Goal: Information Seeking & Learning: Learn about a topic

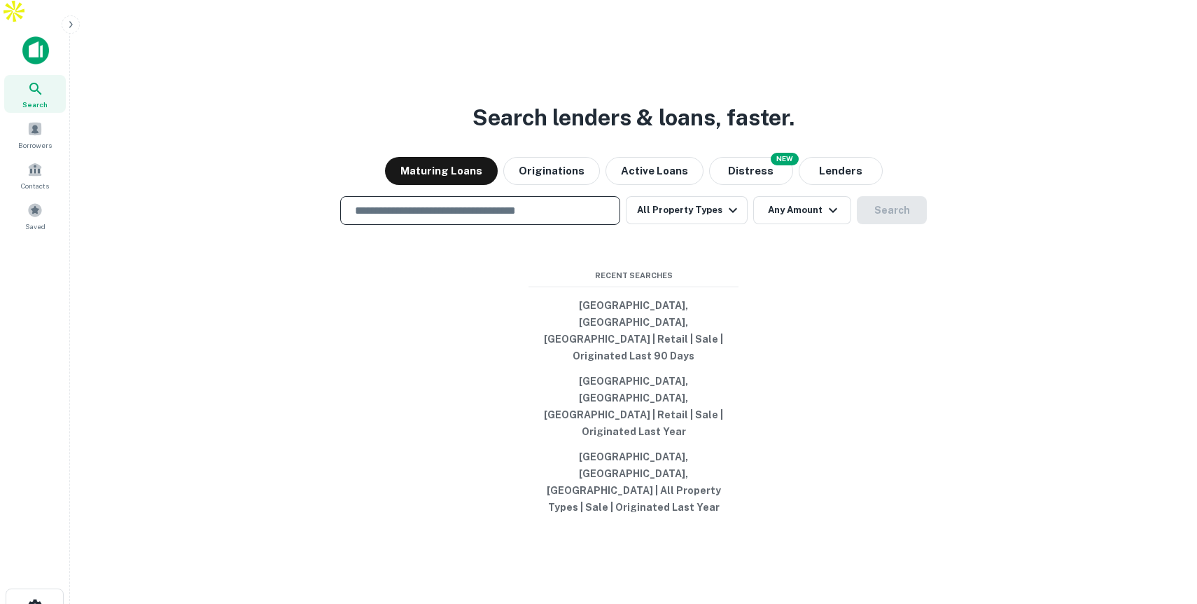
click at [558, 218] on input "text" at bounding box center [481, 210] width 268 height 16
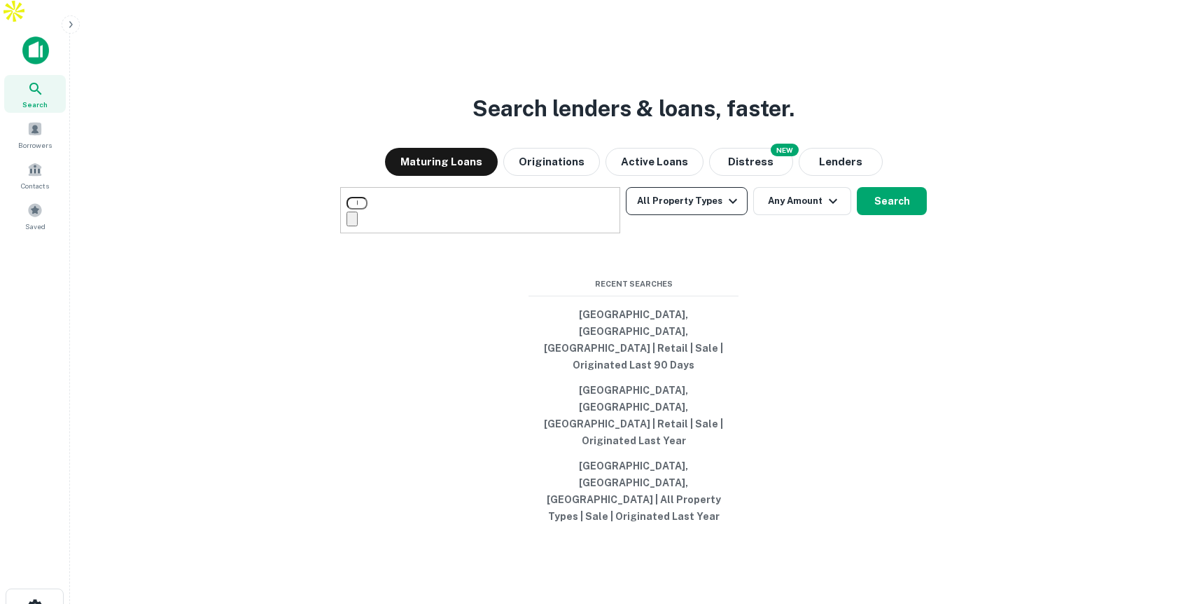
type input "**********"
click at [679, 215] on button "All Property Types" at bounding box center [687, 201] width 122 height 28
click at [801, 209] on icon "button" at bounding box center [804, 201] width 17 height 17
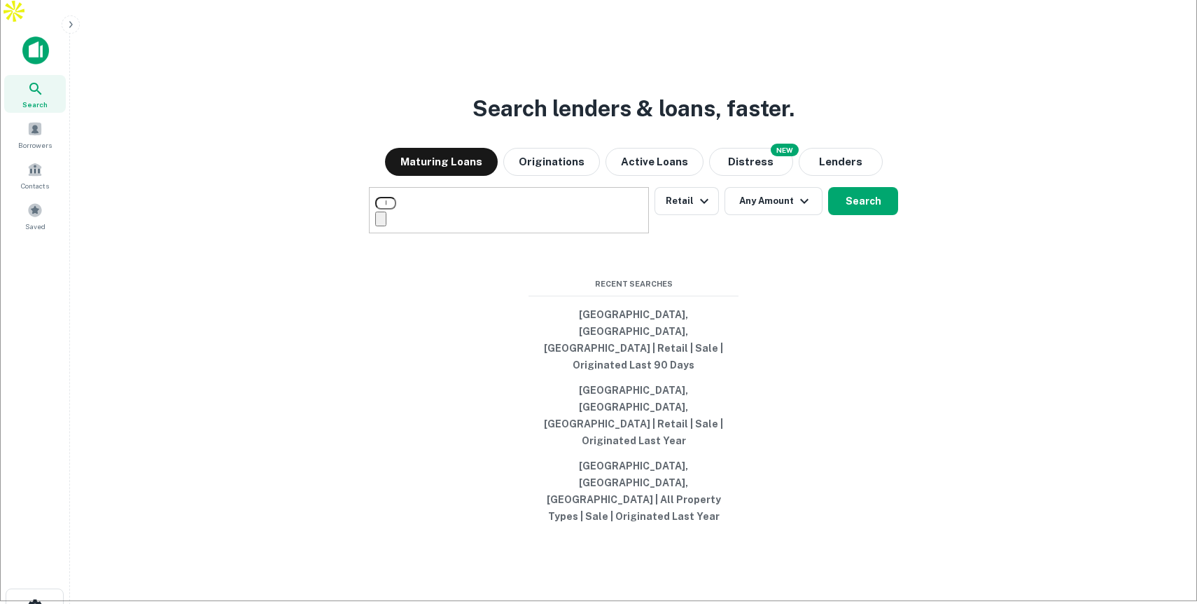
type input "*"
type input "*******"
type input "********"
click at [863, 215] on button "Search" at bounding box center [863, 201] width 70 height 28
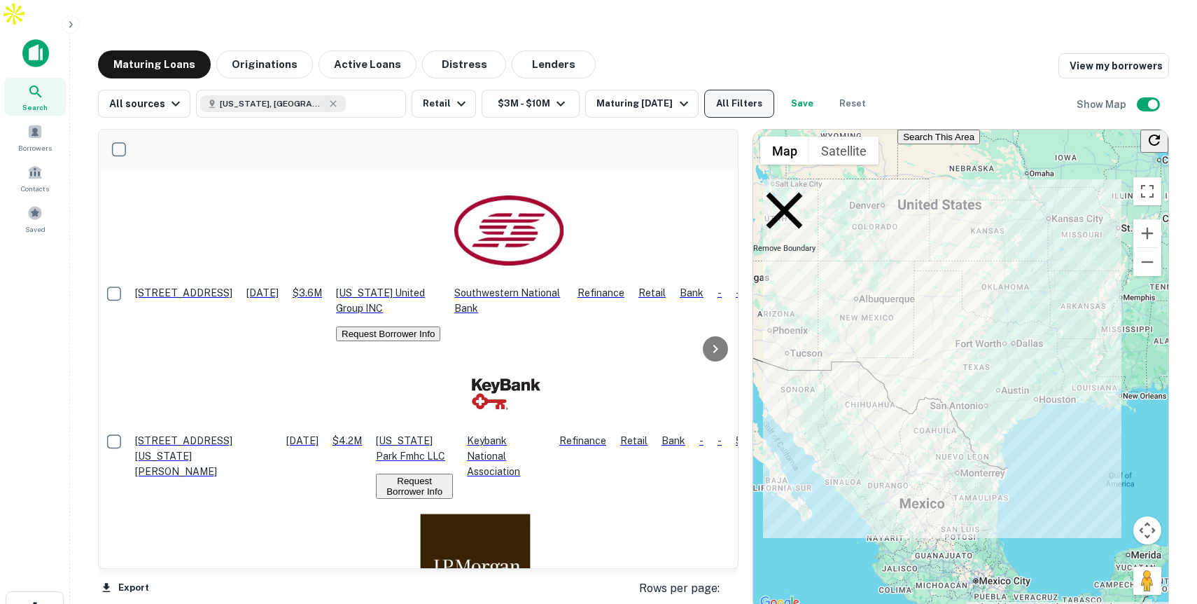
click at [746, 90] on button "All Filters" at bounding box center [739, 104] width 70 height 28
click at [1016, 270] on li "1" at bounding box center [1086, 261] width 190 height 17
type input "*"
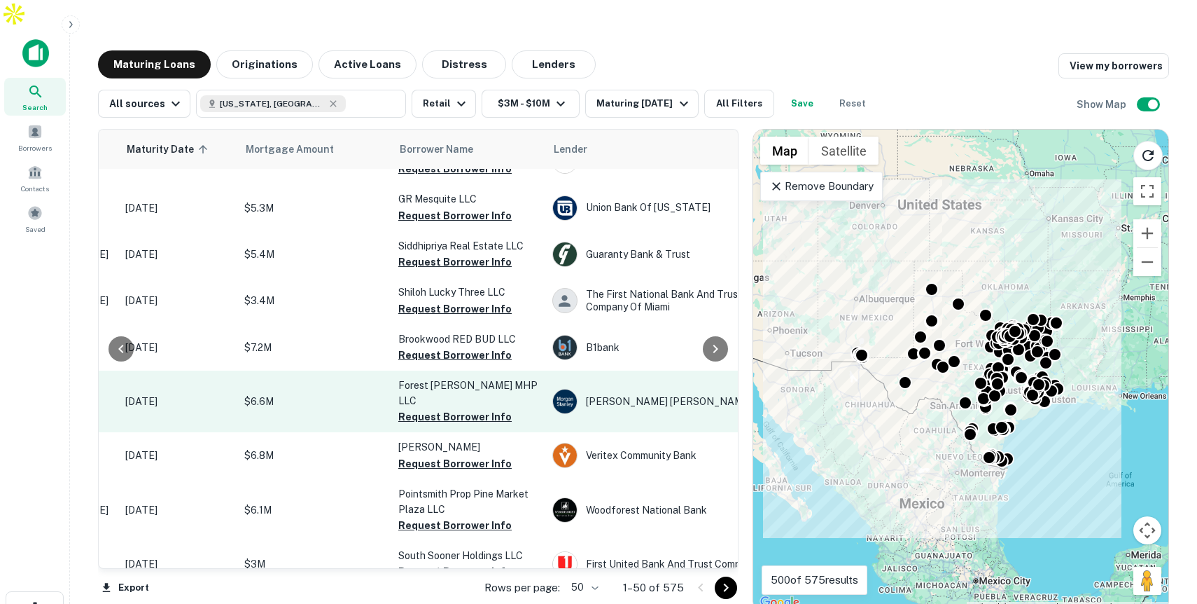
scroll to position [0, 217]
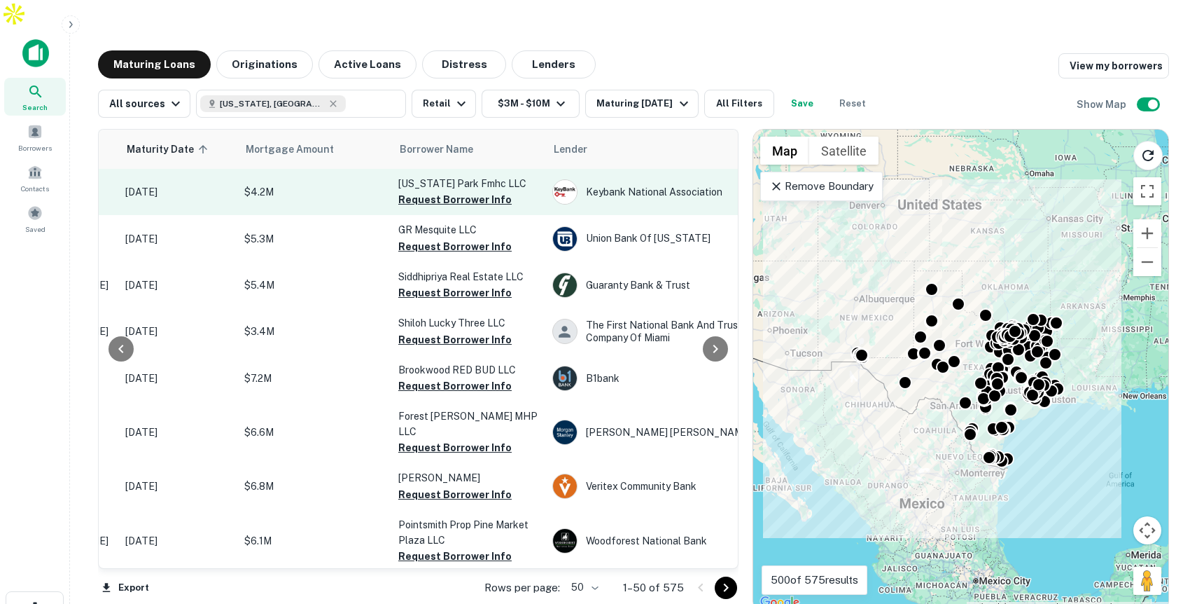
click at [329, 184] on p "$4.2M" at bounding box center [314, 191] width 140 height 15
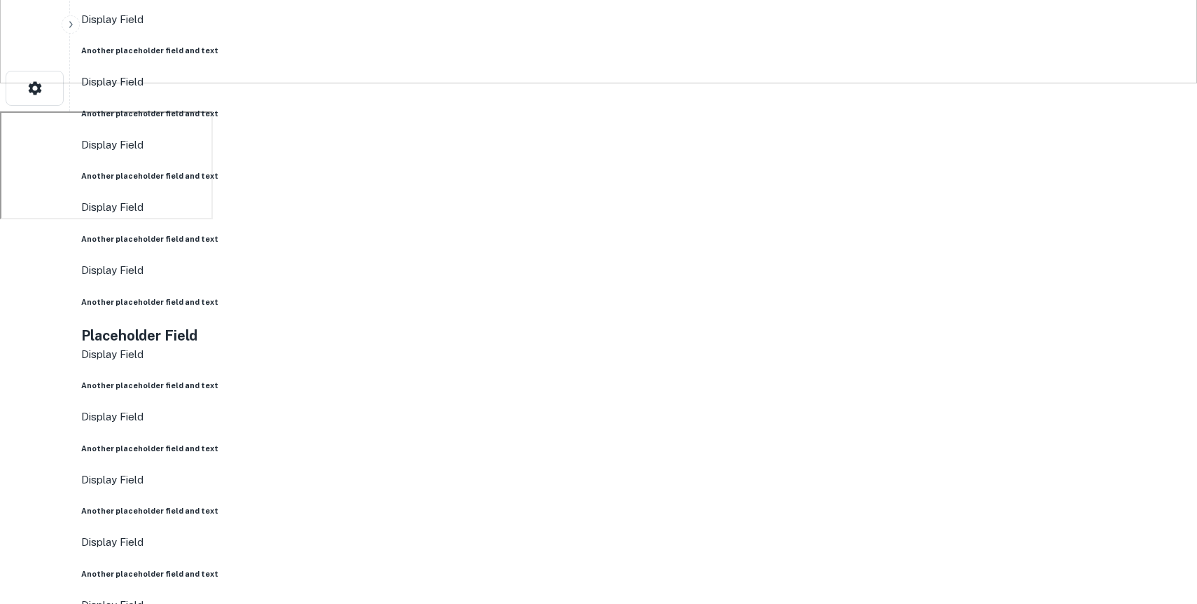
scroll to position [522, 0]
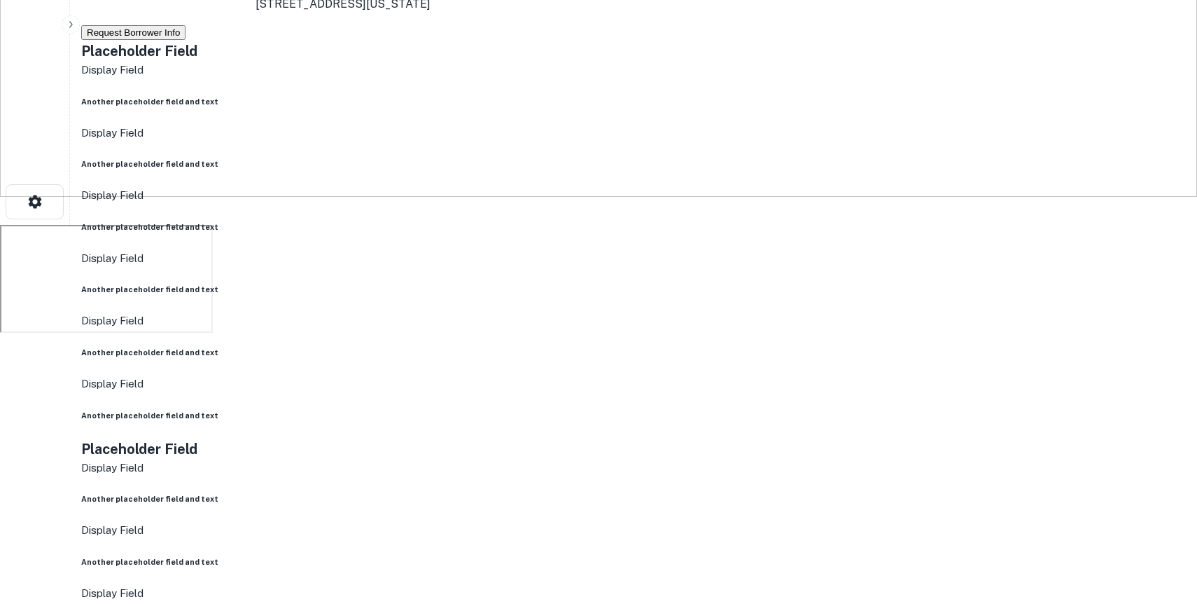
scroll to position [559, 0]
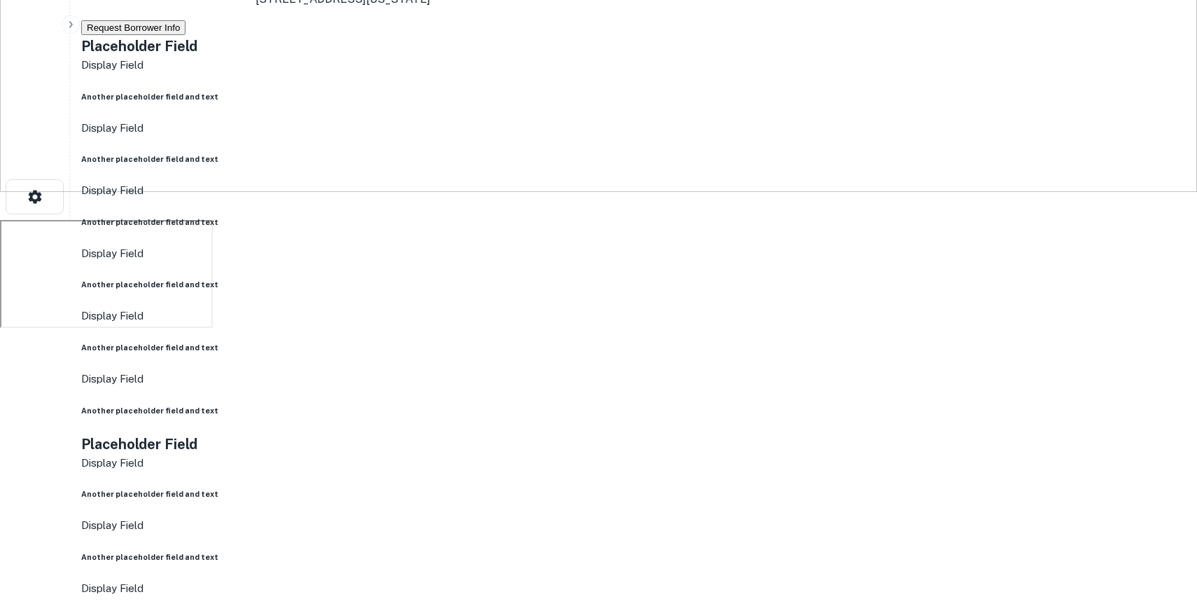
scroll to position [0, 0]
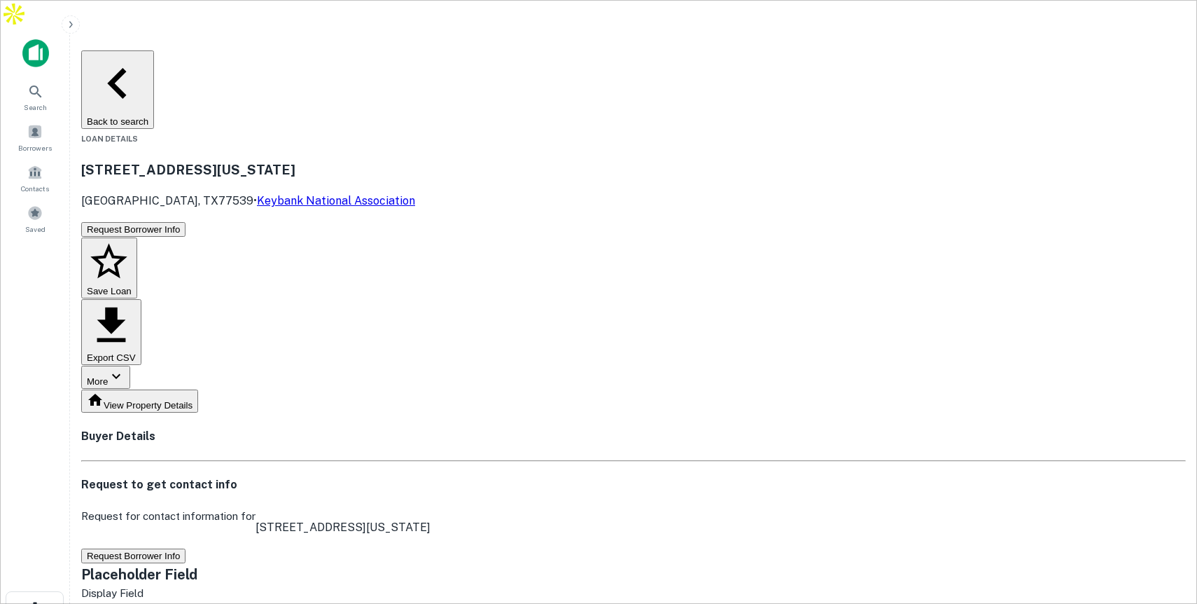
click at [154, 50] on button "Back to search" at bounding box center [117, 89] width 73 height 78
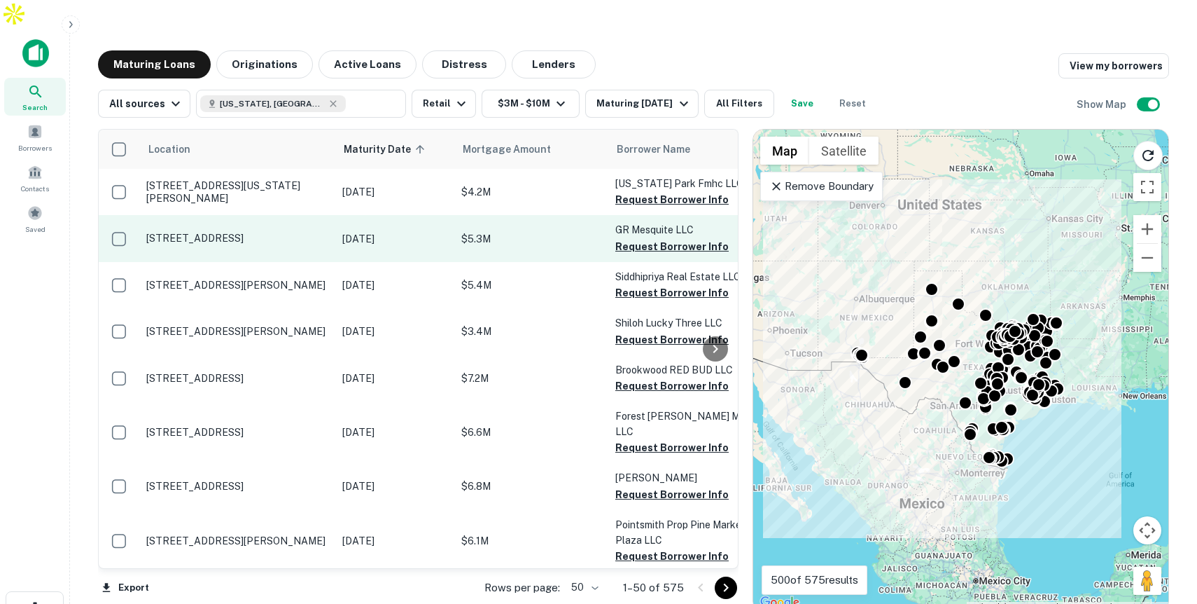
click at [529, 231] on p "$5.3M" at bounding box center [531, 238] width 140 height 15
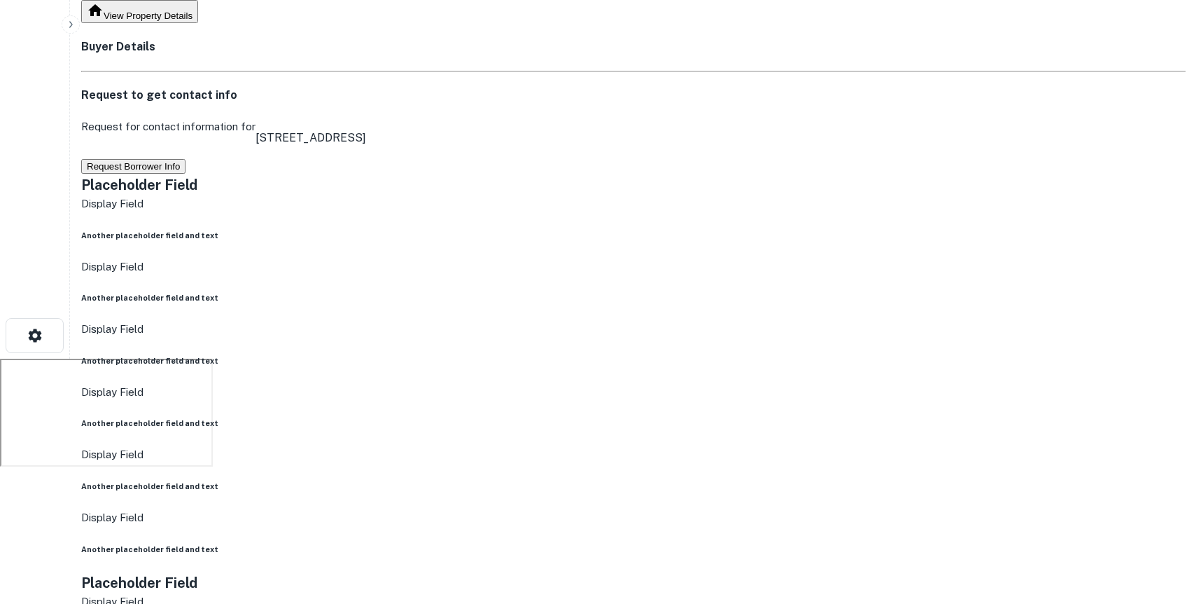
scroll to position [277, 0]
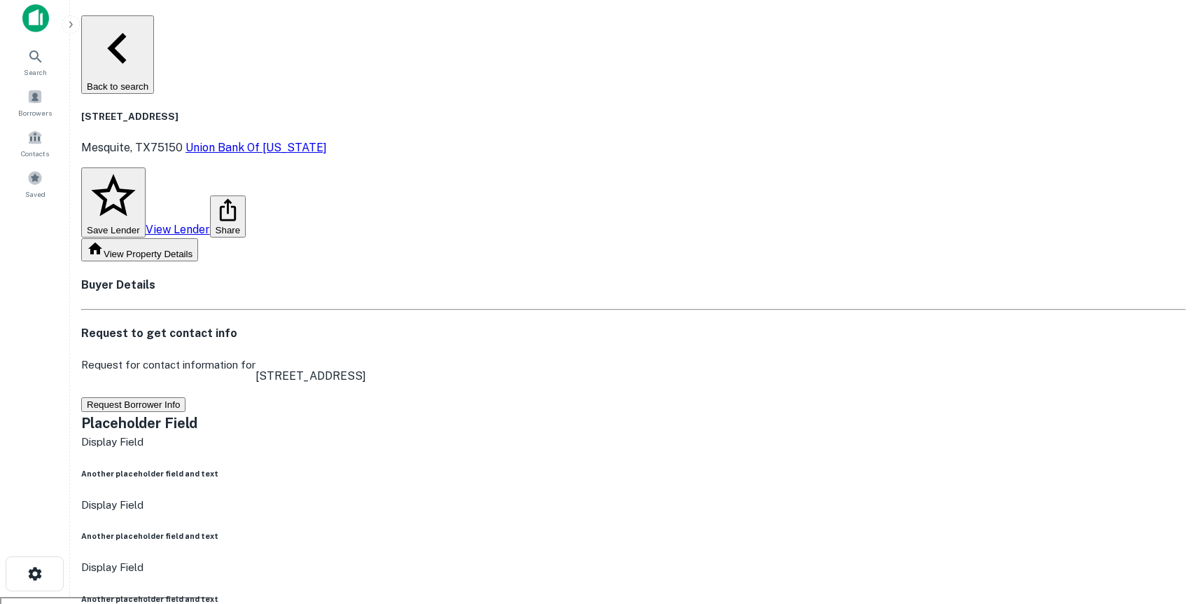
scroll to position [0, 0]
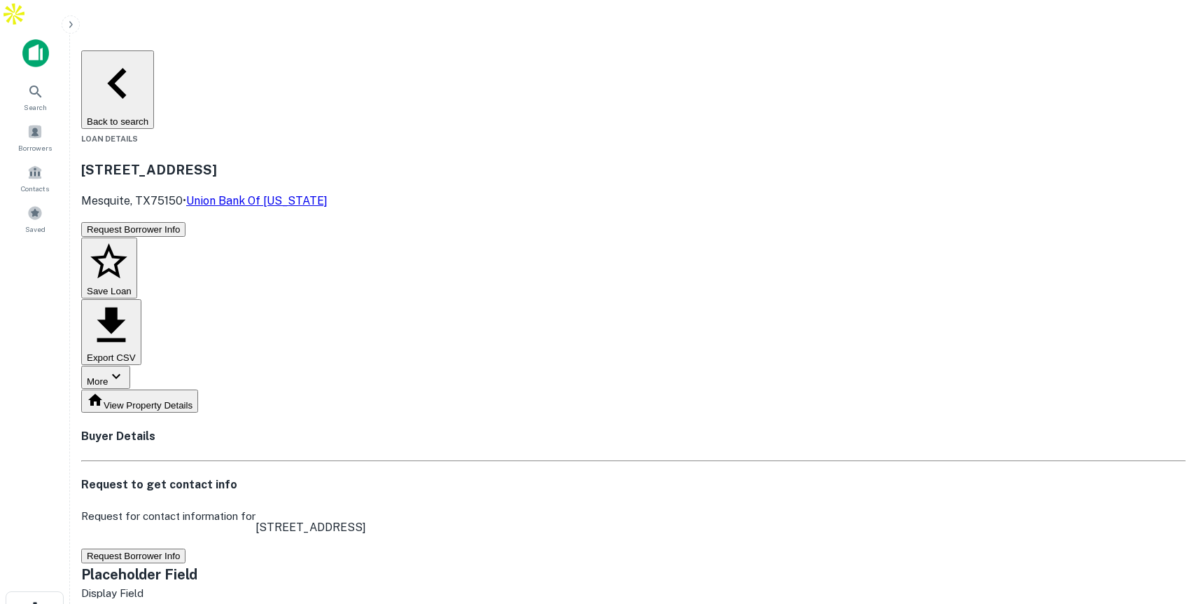
click at [154, 50] on button "Back to search" at bounding box center [117, 89] width 73 height 78
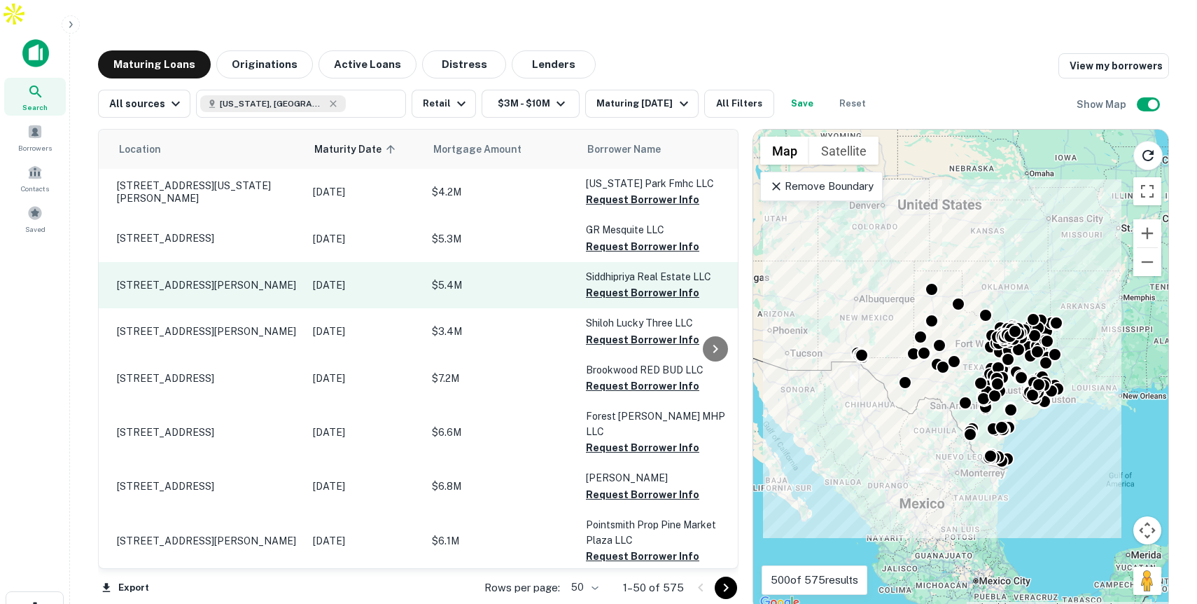
scroll to position [1, 29]
click at [508, 277] on p "$5.4M" at bounding box center [502, 284] width 140 height 15
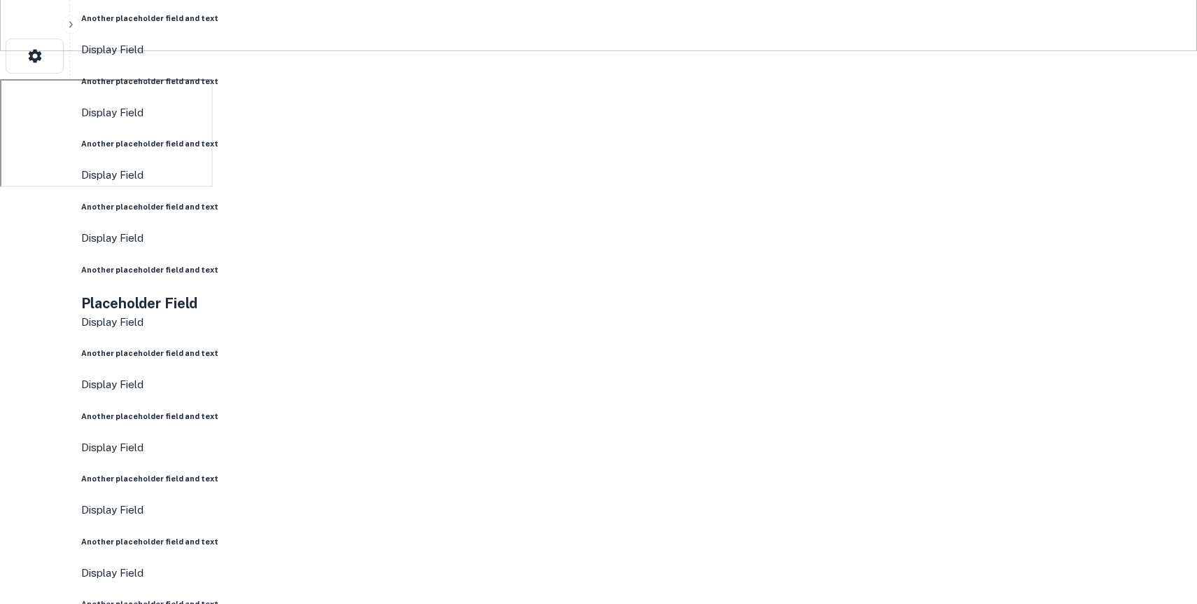
scroll to position [596, 0]
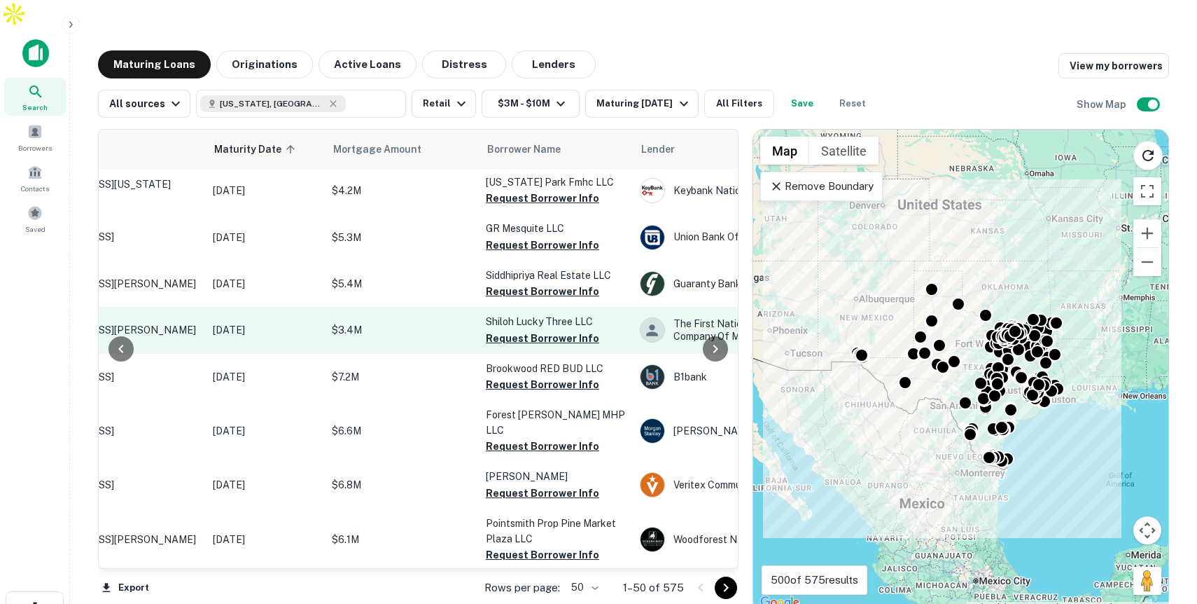
scroll to position [1, 131]
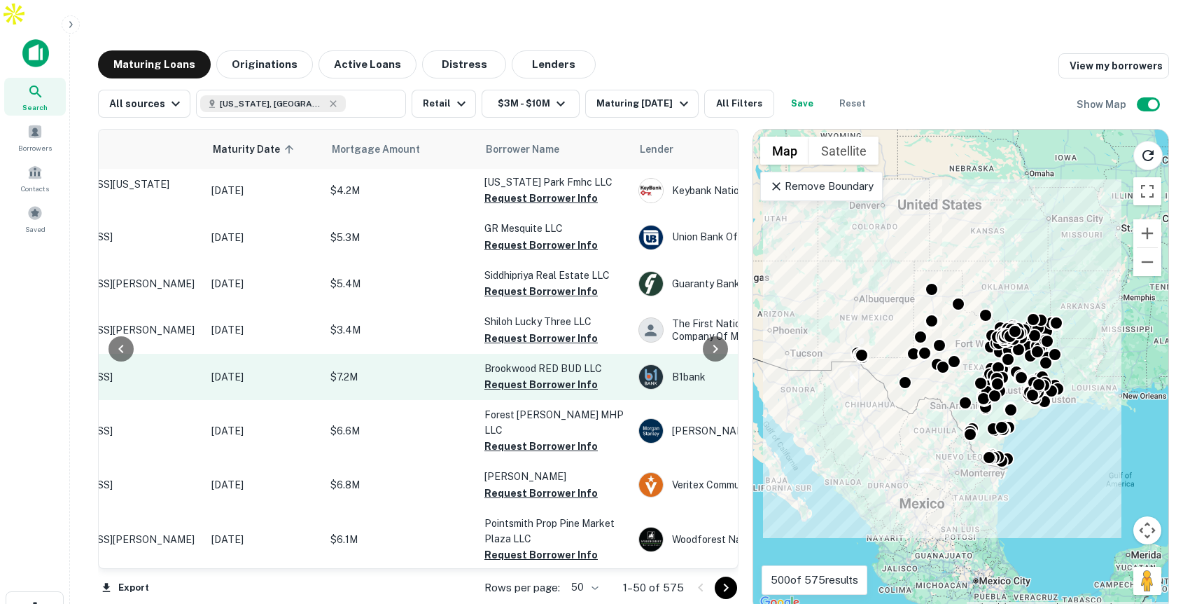
click at [450, 369] on p "$7.2M" at bounding box center [401, 376] width 140 height 15
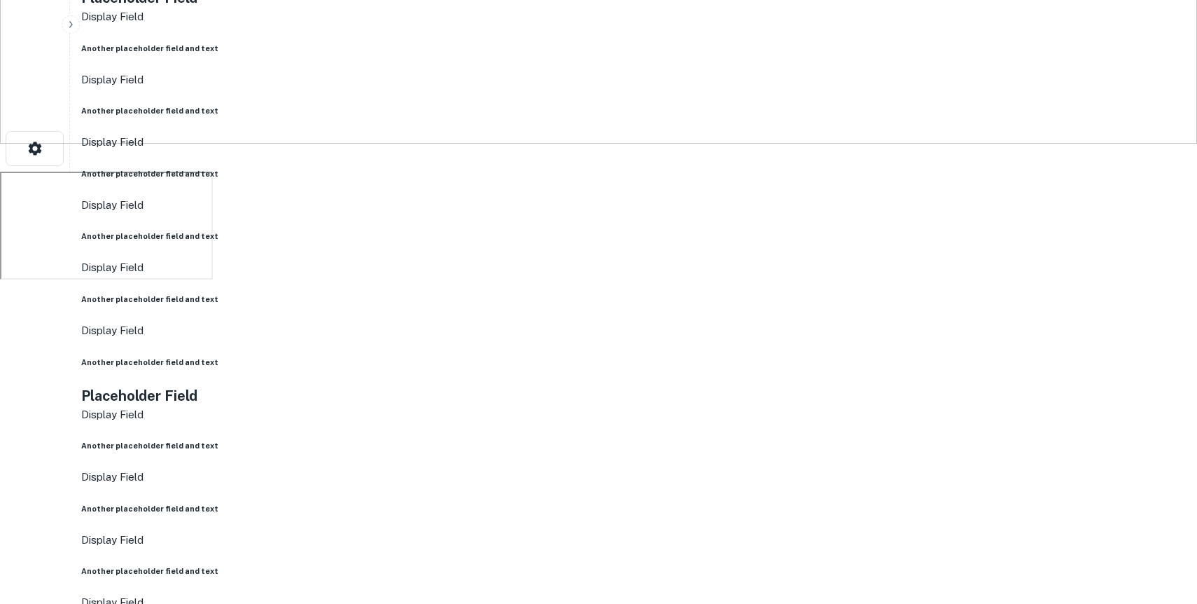
scroll to position [502, 0]
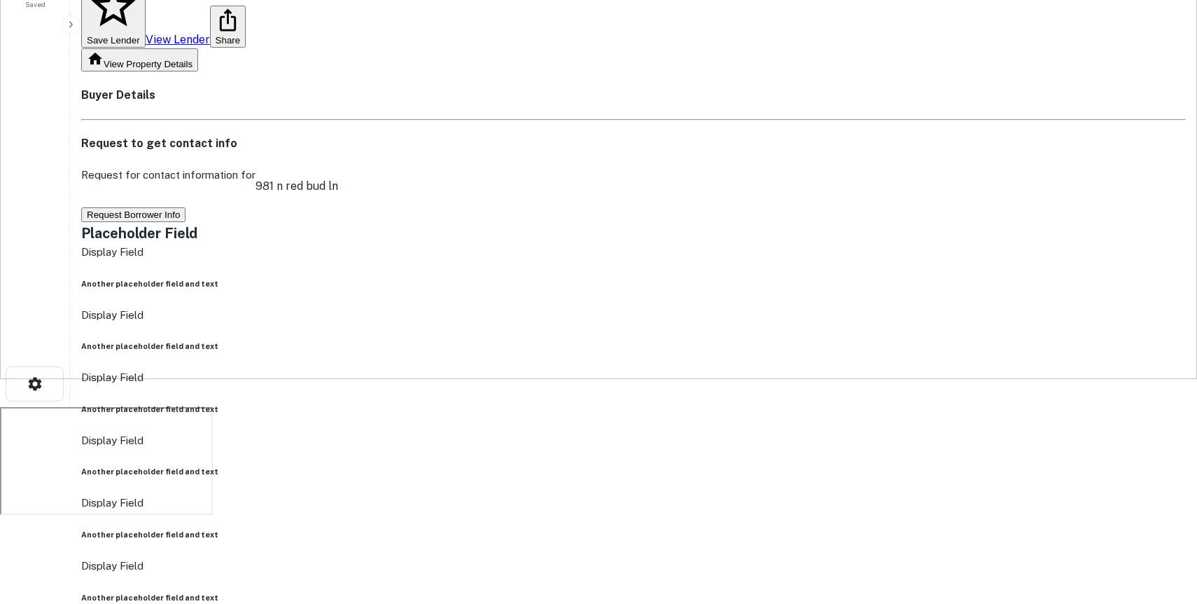
scroll to position [0, 0]
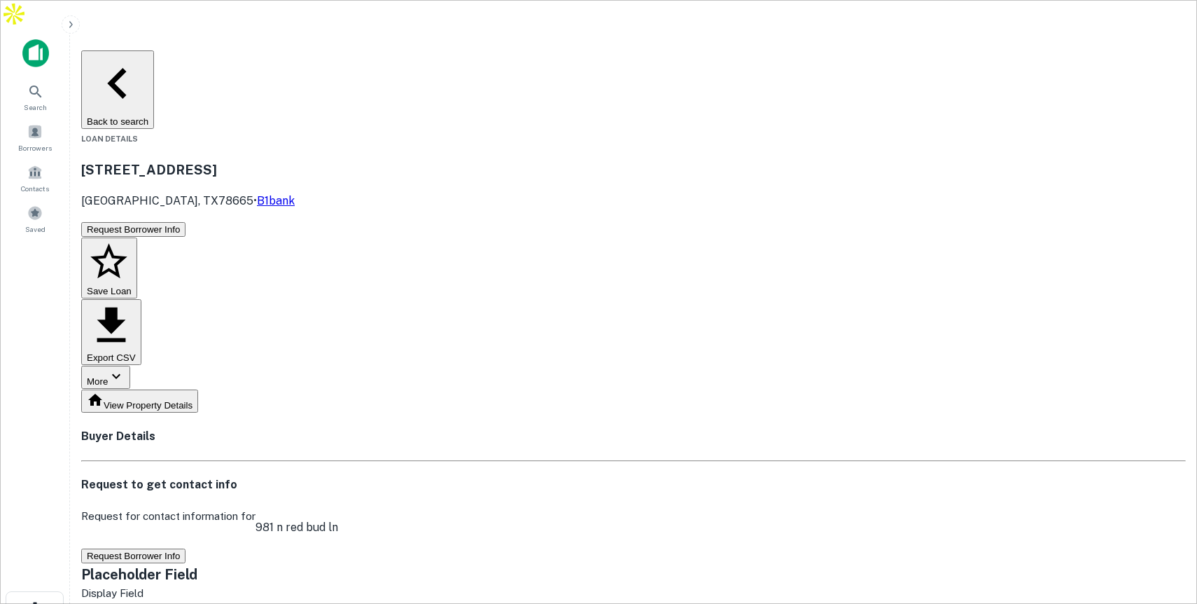
click at [154, 50] on button "Back to search" at bounding box center [117, 89] width 73 height 78
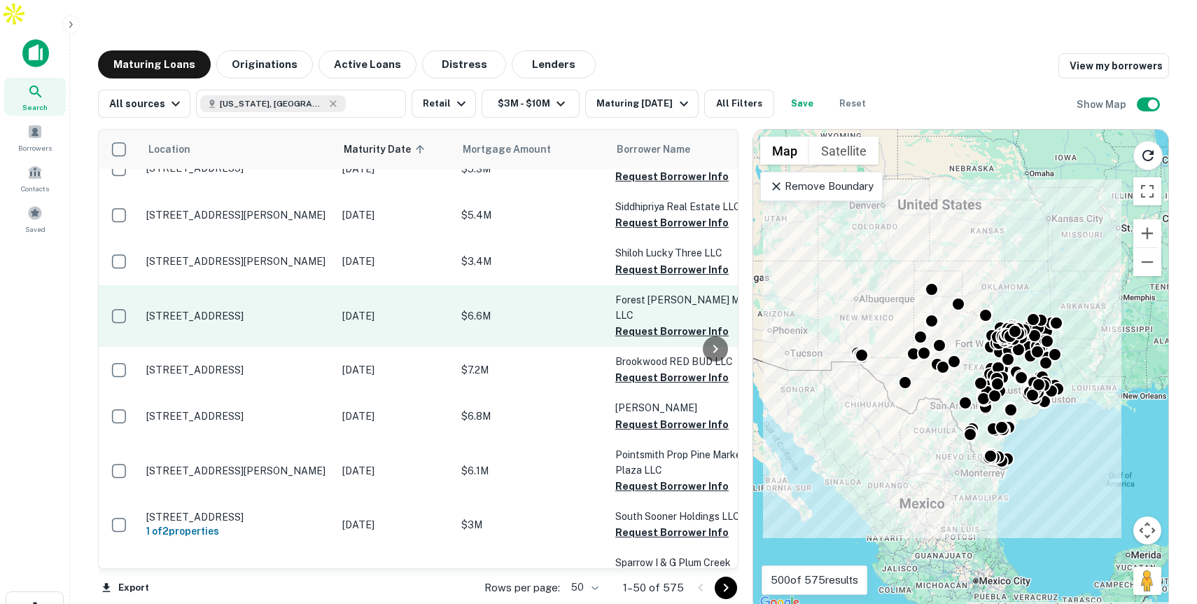
scroll to position [74, 0]
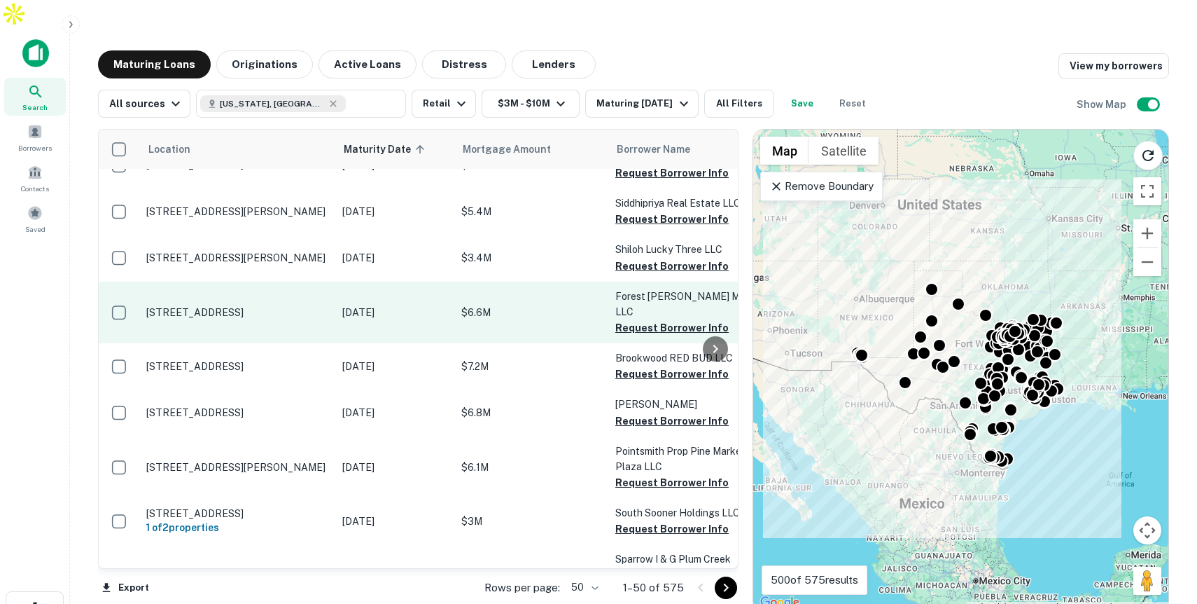
click at [527, 405] on p "$6.8M" at bounding box center [531, 412] width 140 height 15
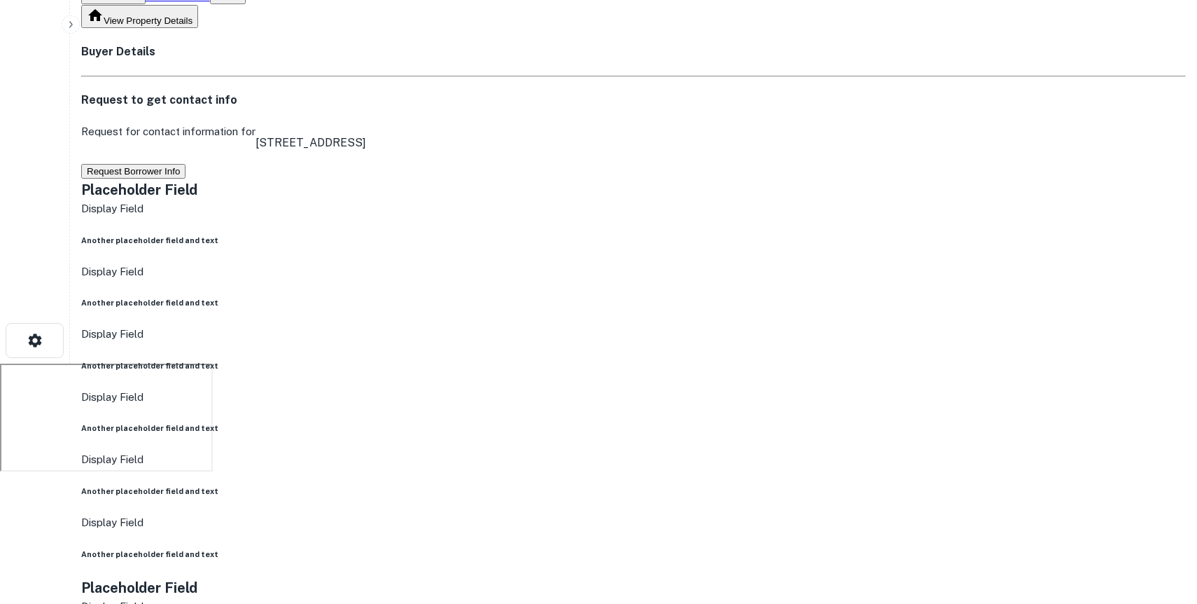
scroll to position [269, 0]
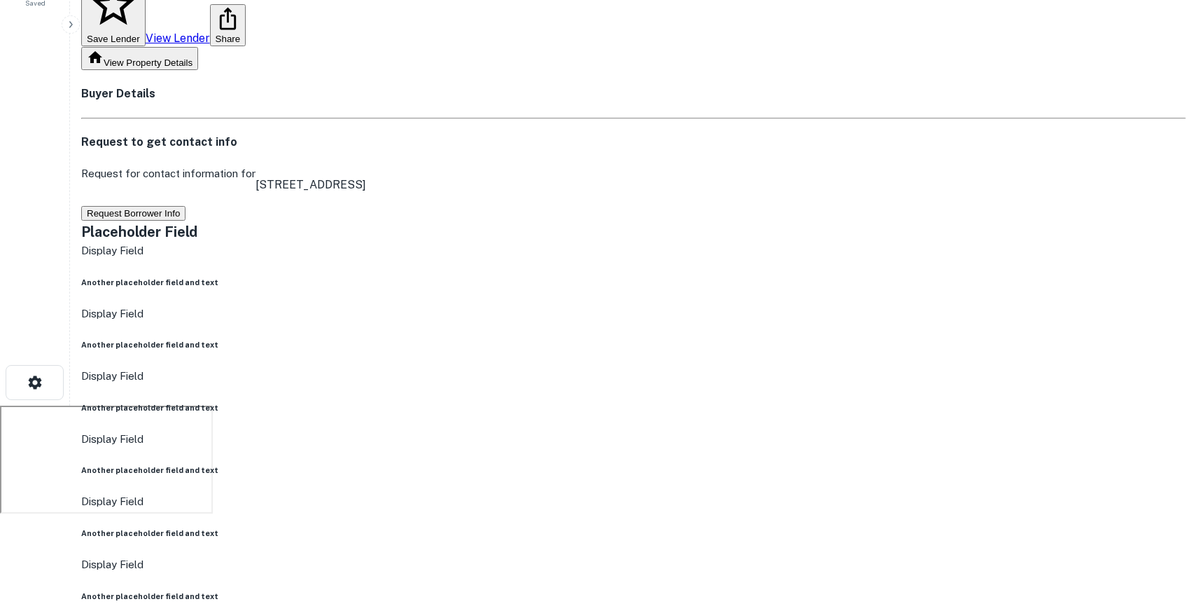
scroll to position [0, 0]
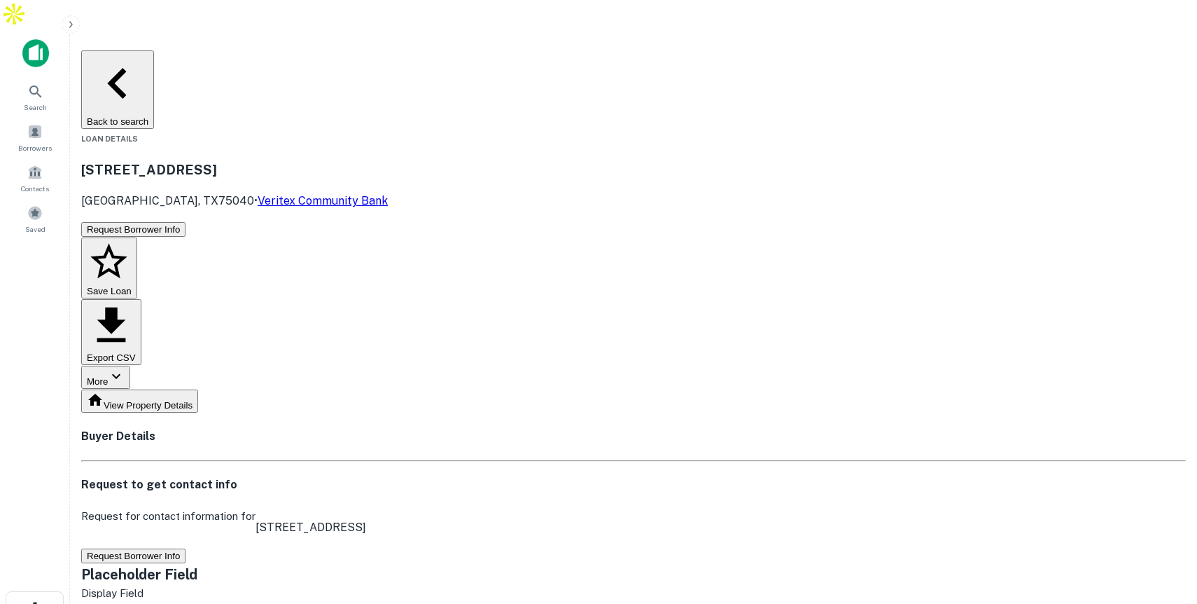
click at [154, 50] on button "Back to search" at bounding box center [117, 89] width 73 height 78
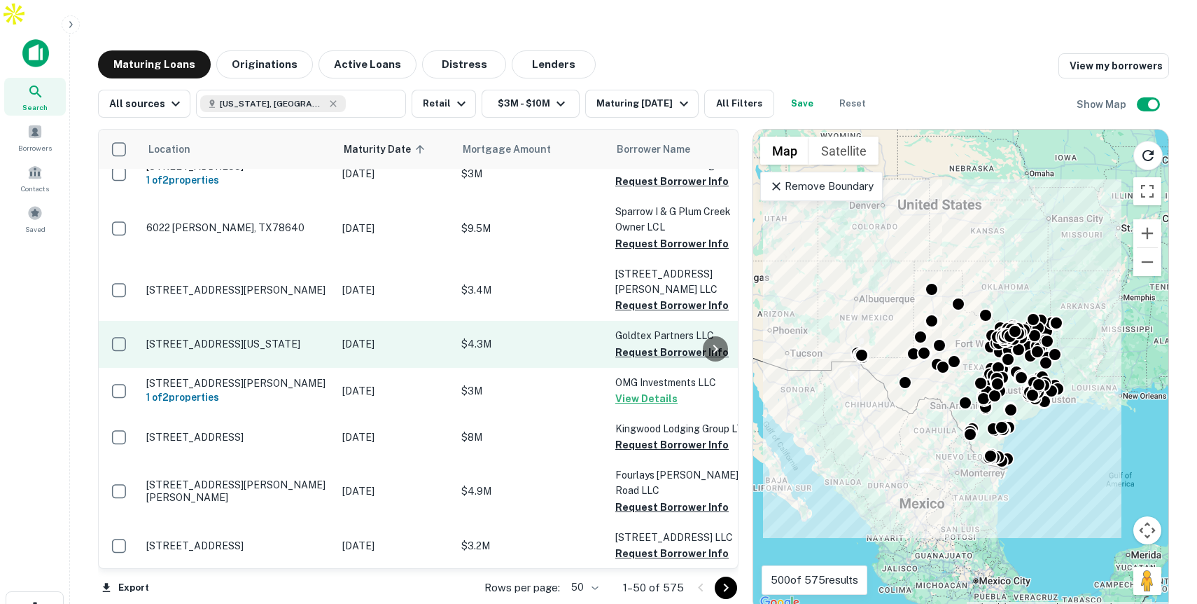
scroll to position [424, 0]
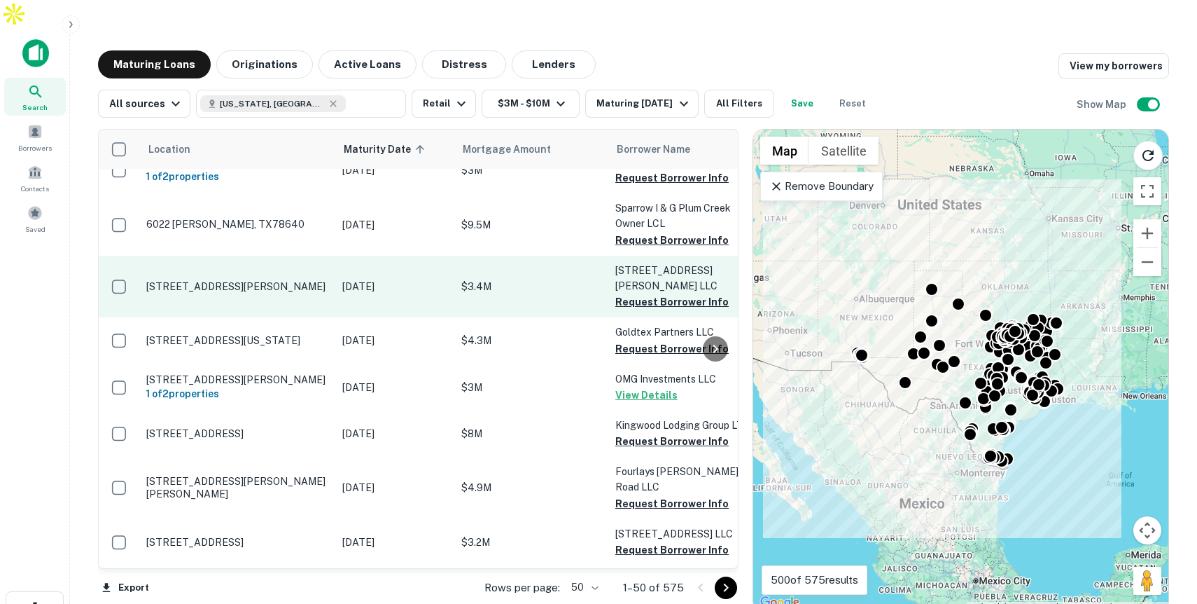
click at [553, 279] on p "$3.4M" at bounding box center [531, 286] width 140 height 15
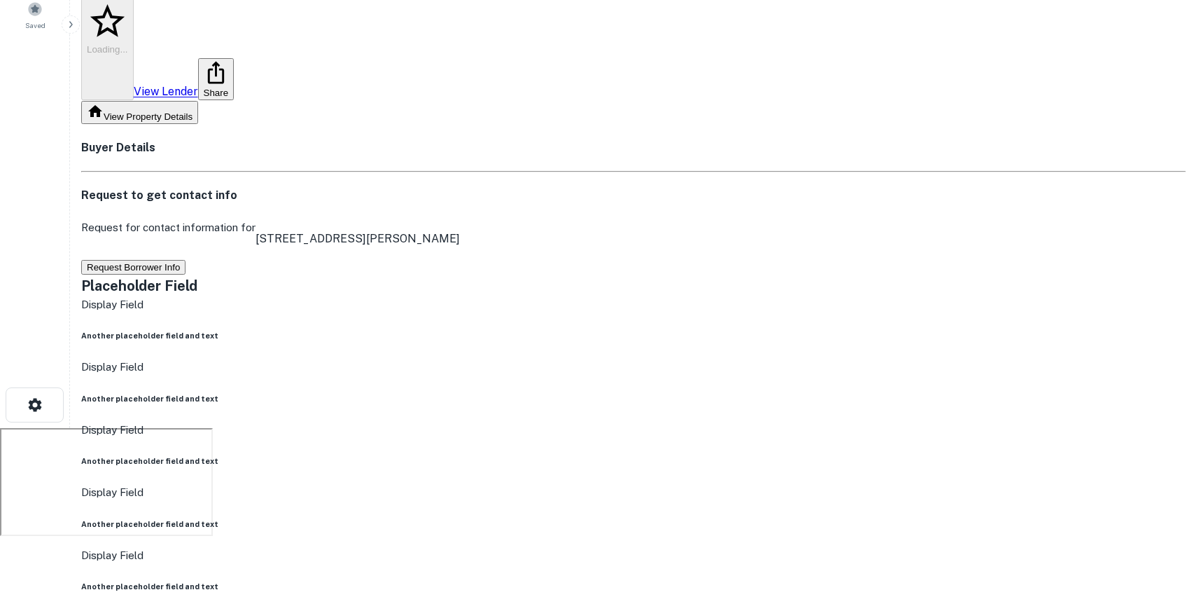
scroll to position [289, 0]
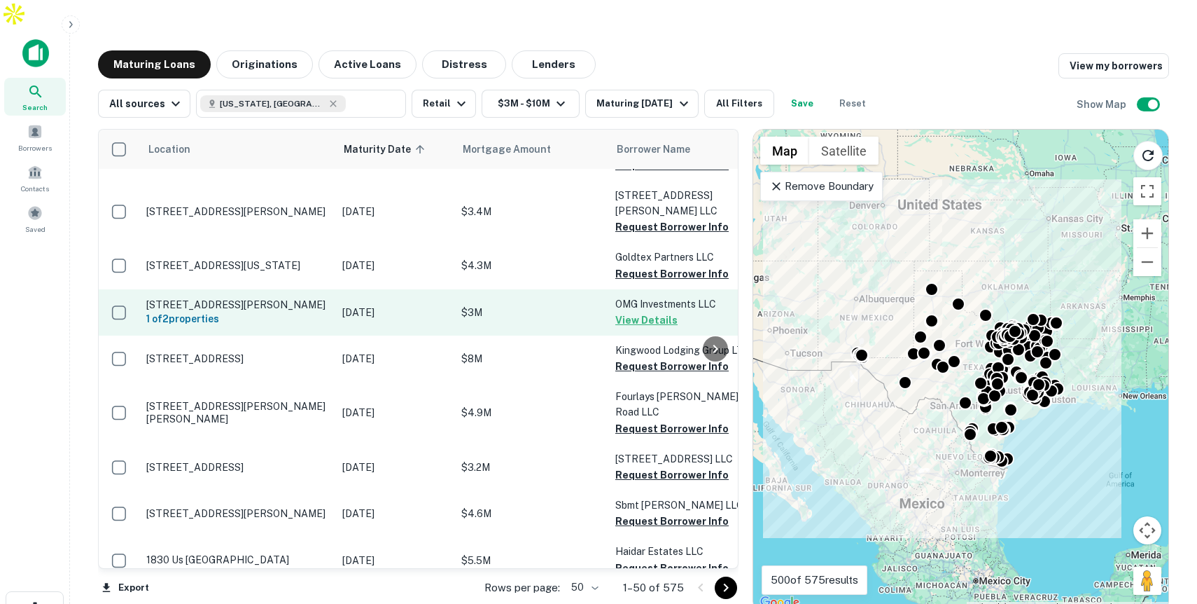
scroll to position [505, 0]
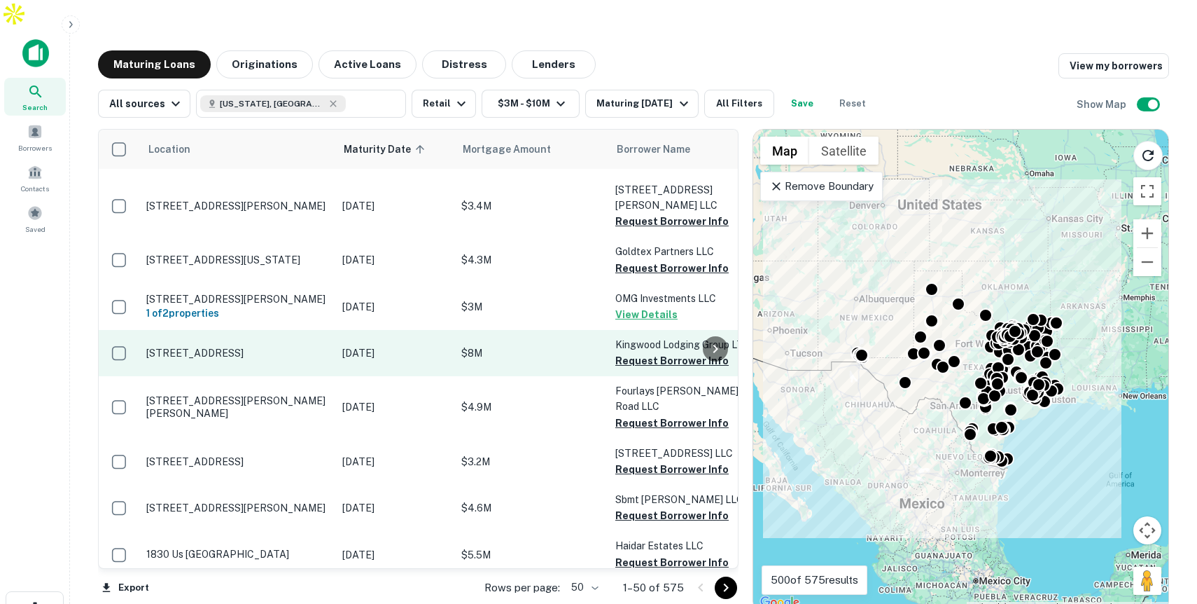
click at [515, 345] on p "$8M" at bounding box center [531, 352] width 140 height 15
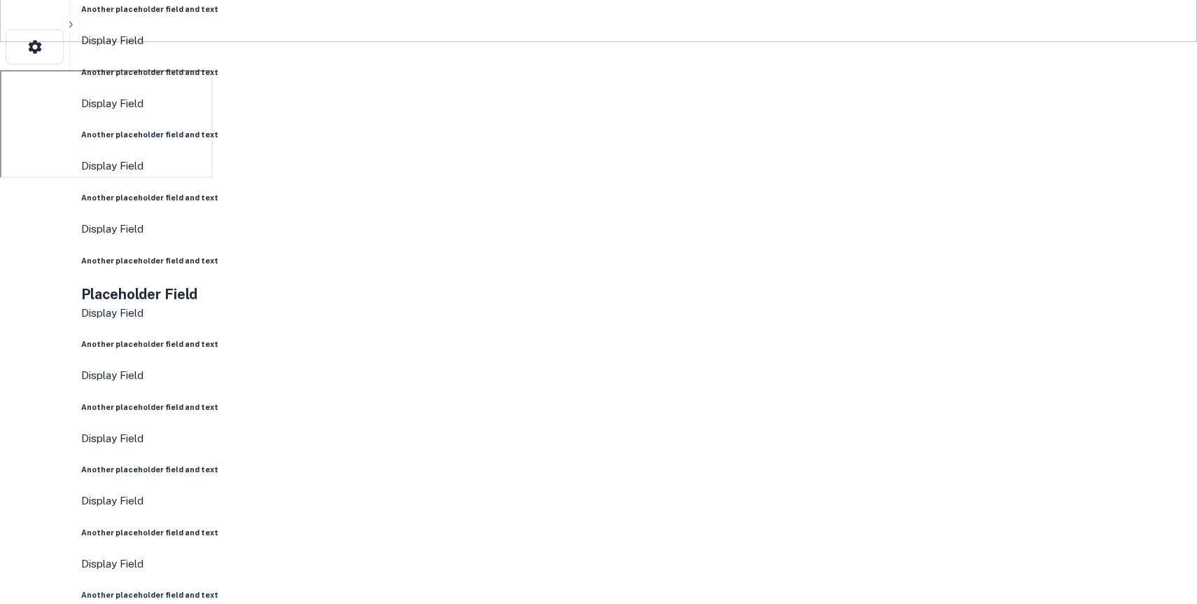
scroll to position [621, 0]
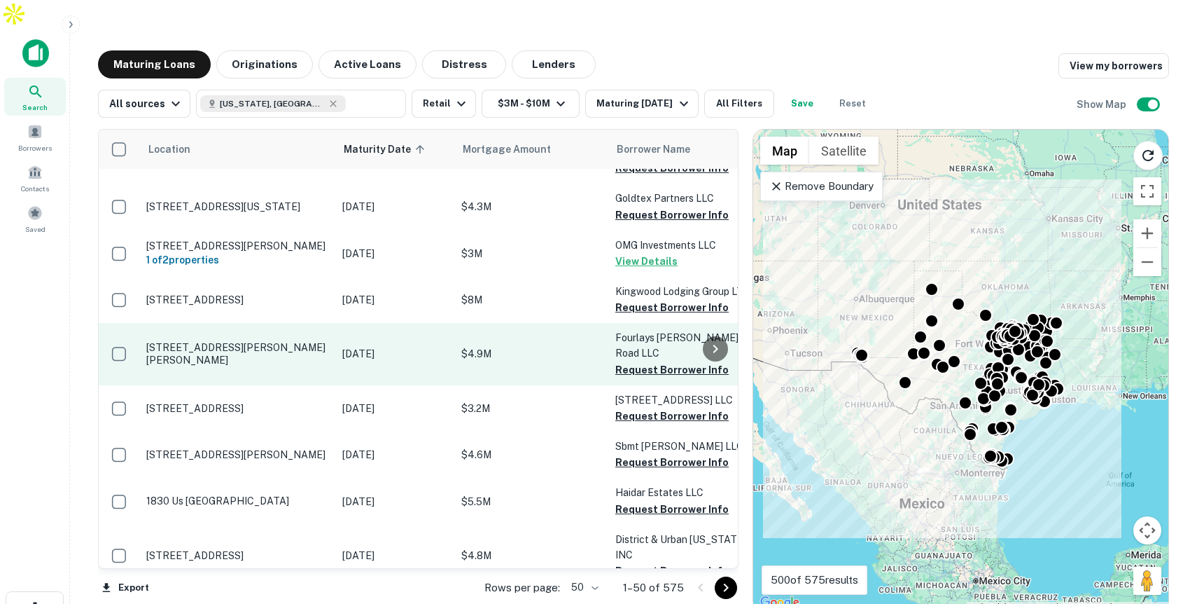
scroll to position [604, 0]
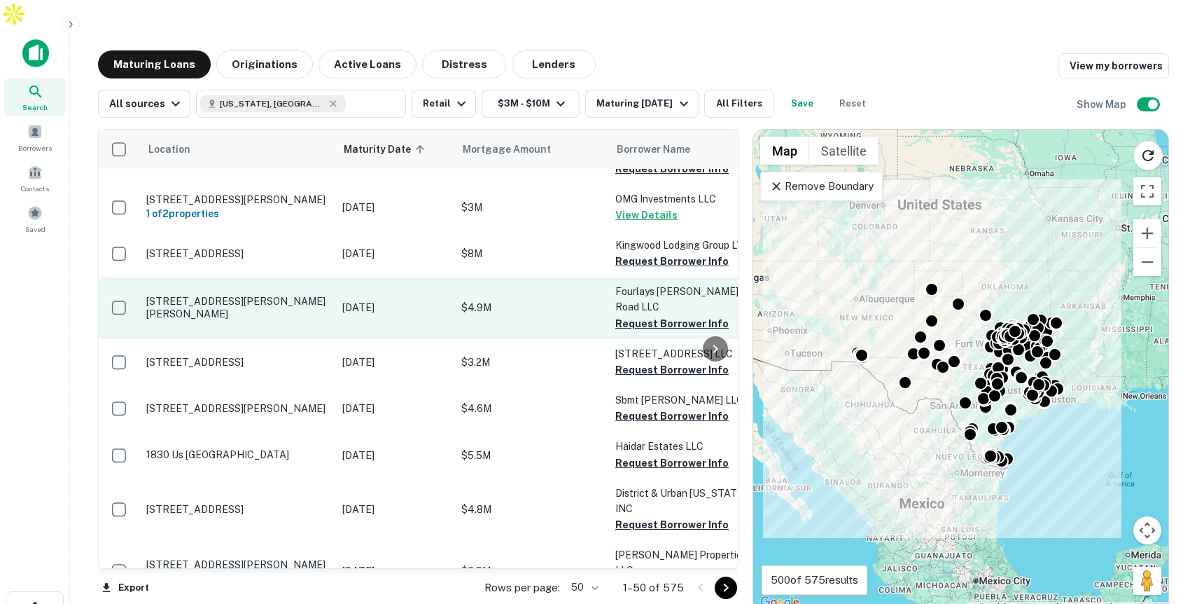
click at [529, 300] on p "$4.9M" at bounding box center [531, 307] width 140 height 15
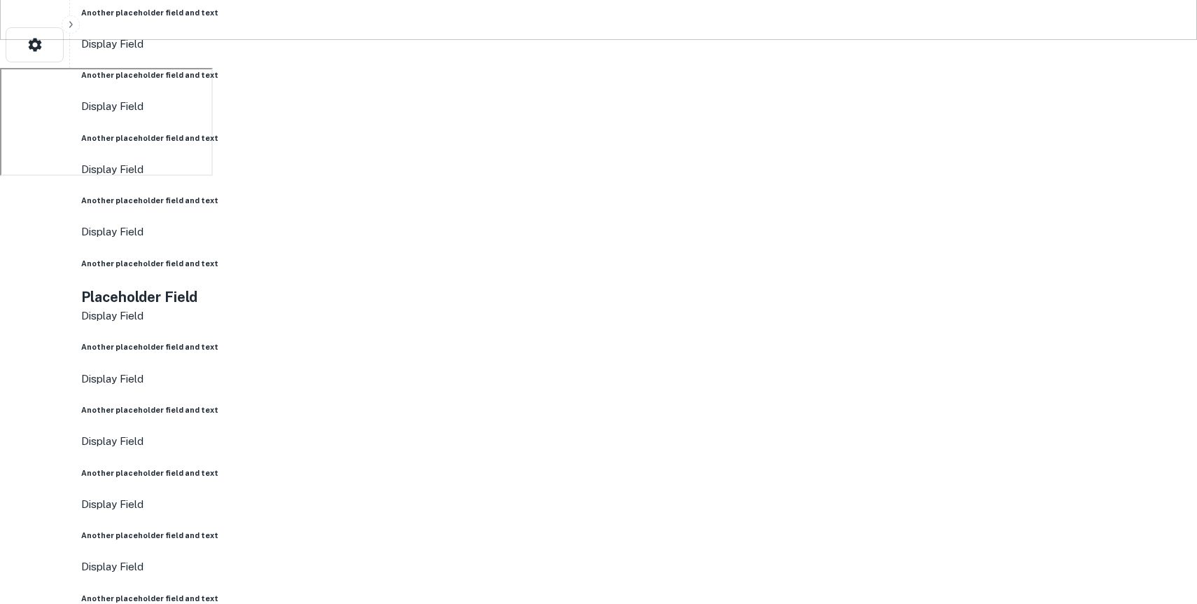
scroll to position [630, 0]
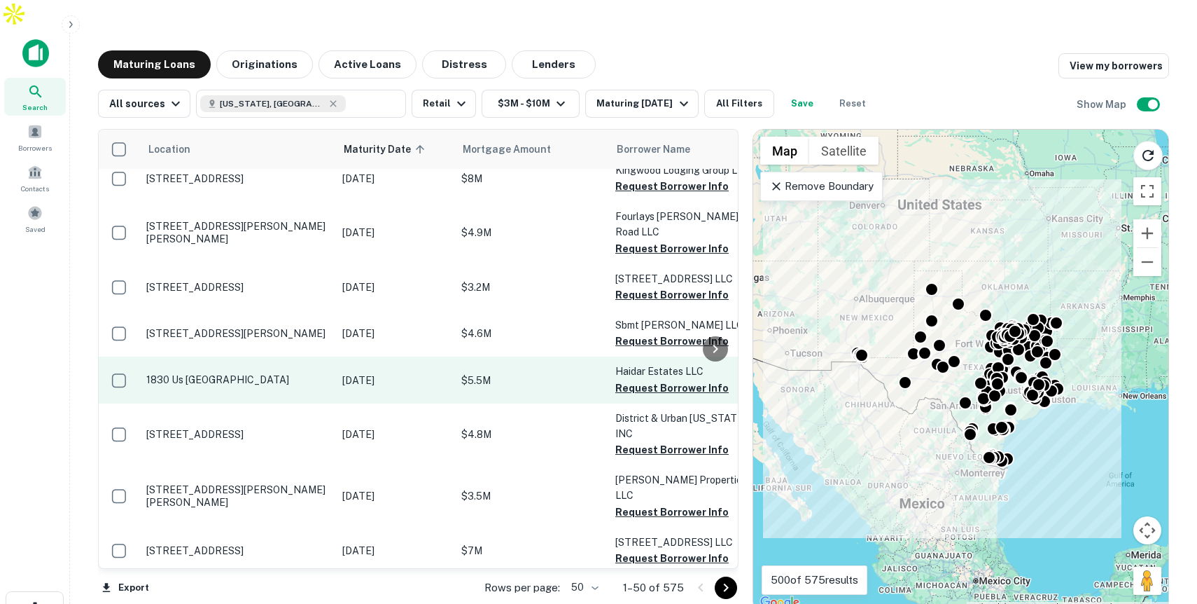
scroll to position [677, 0]
click at [548, 375] on p "$5.5M" at bounding box center [531, 382] width 140 height 15
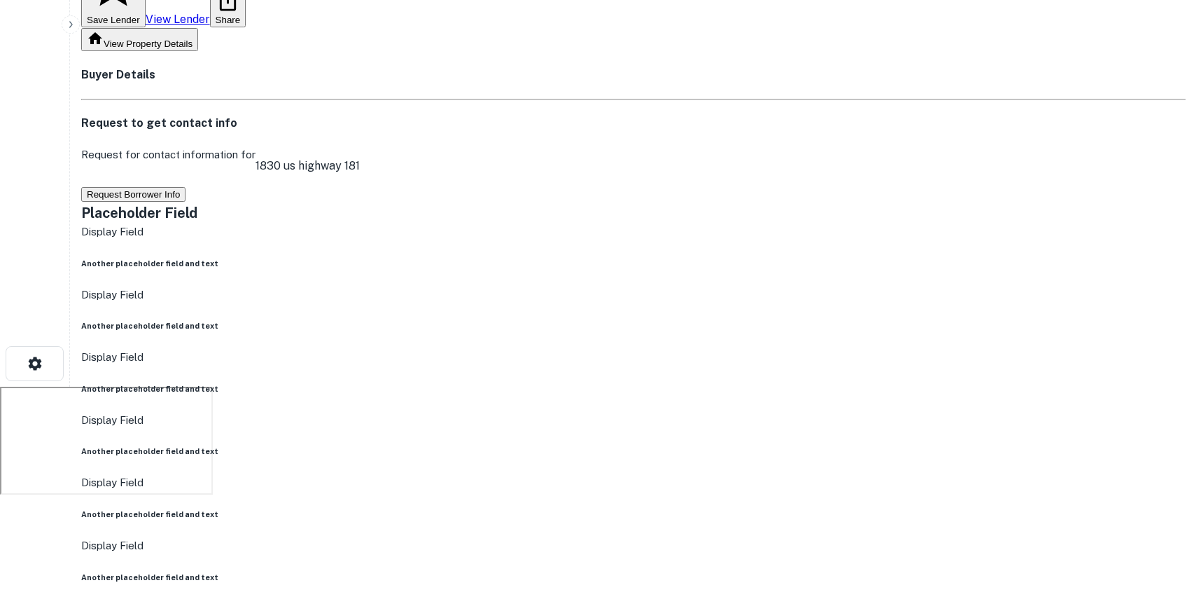
scroll to position [253, 0]
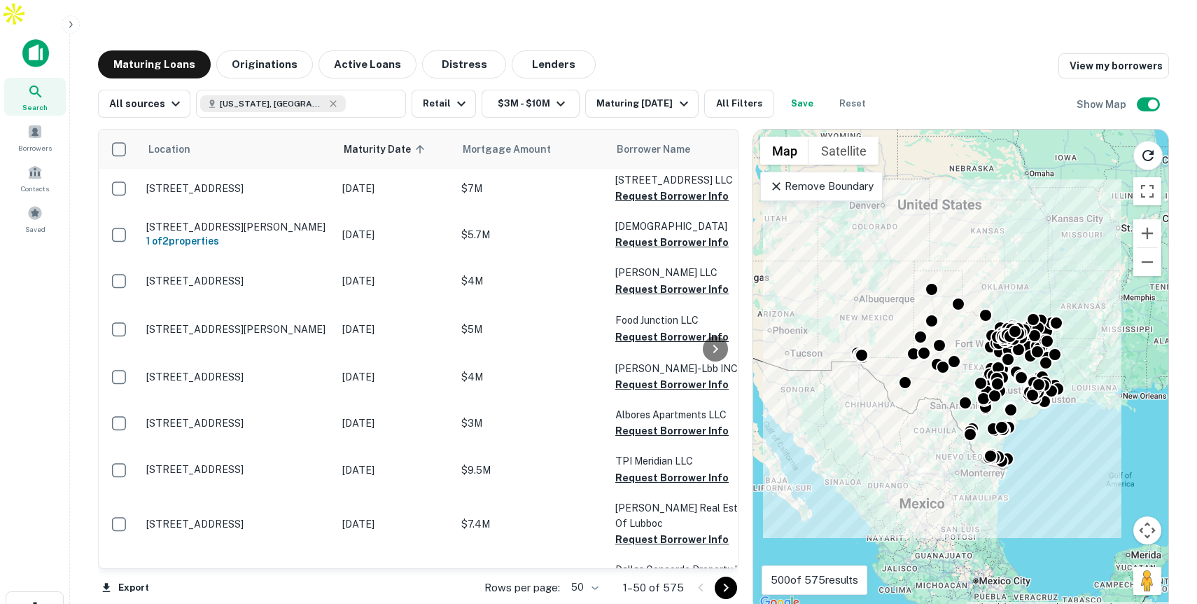
scroll to position [1045, 0]
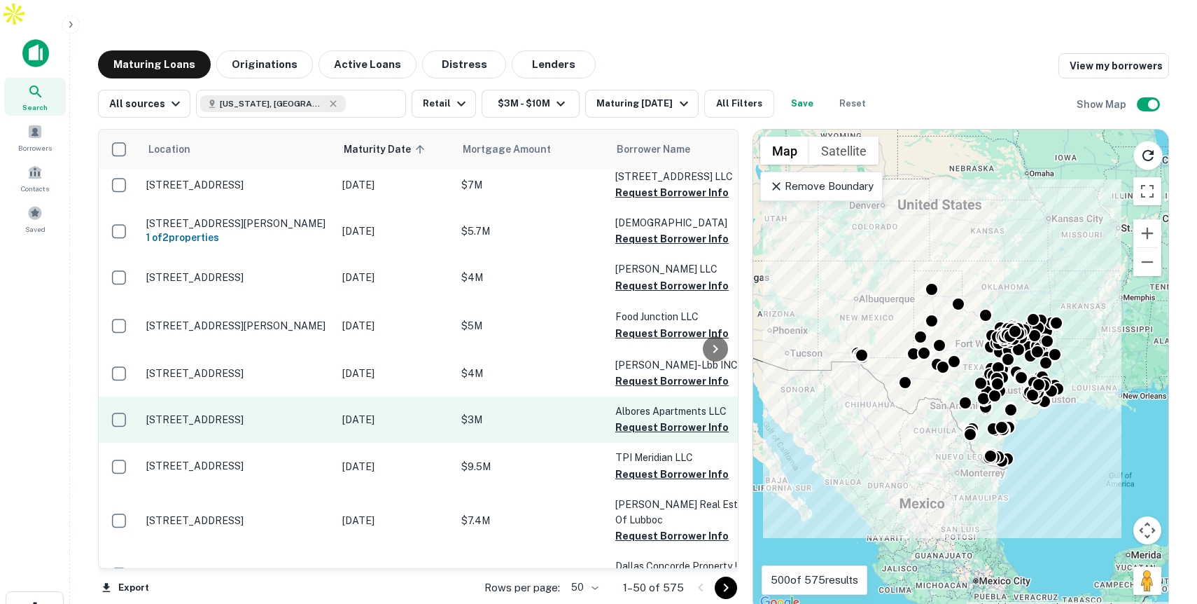
click at [510, 412] on p "$3M" at bounding box center [531, 419] width 140 height 15
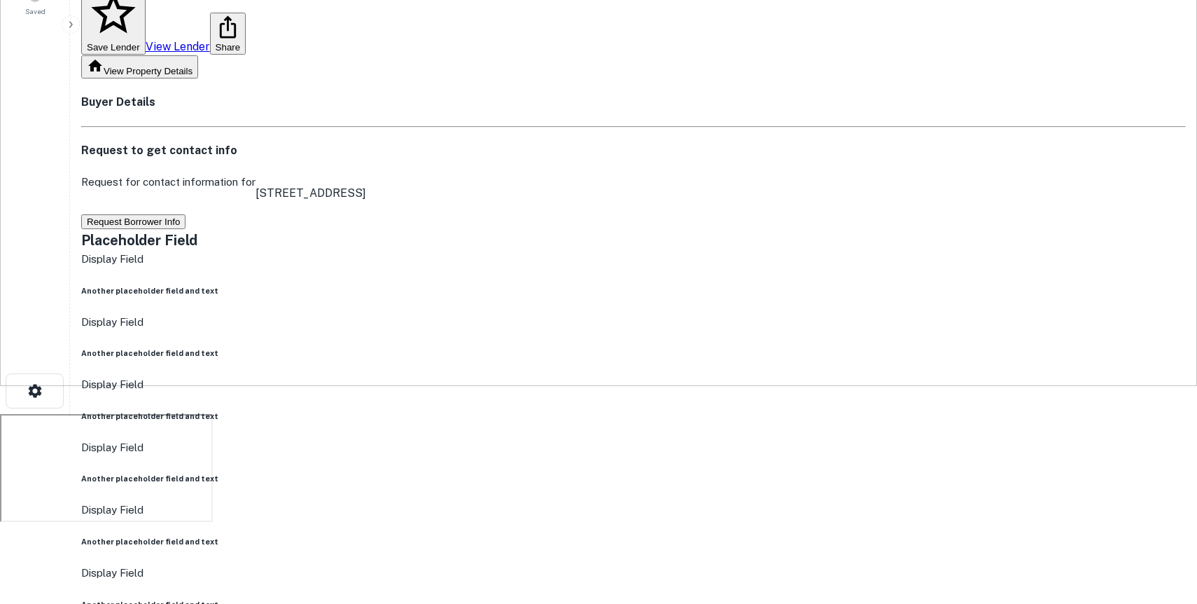
scroll to position [35, 0]
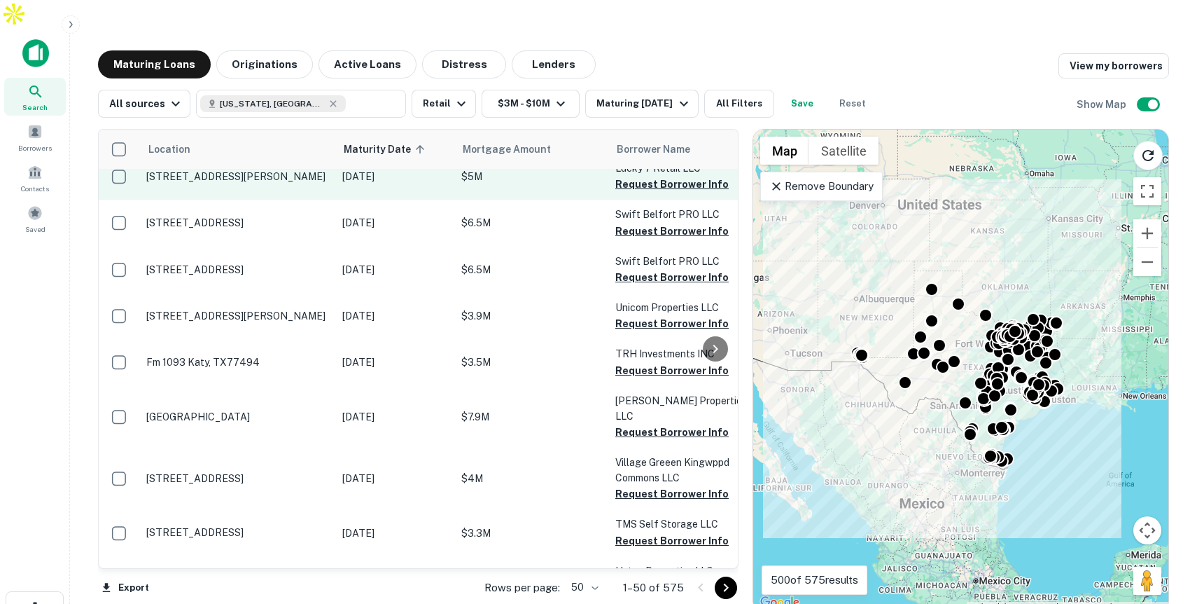
scroll to position [1859, 0]
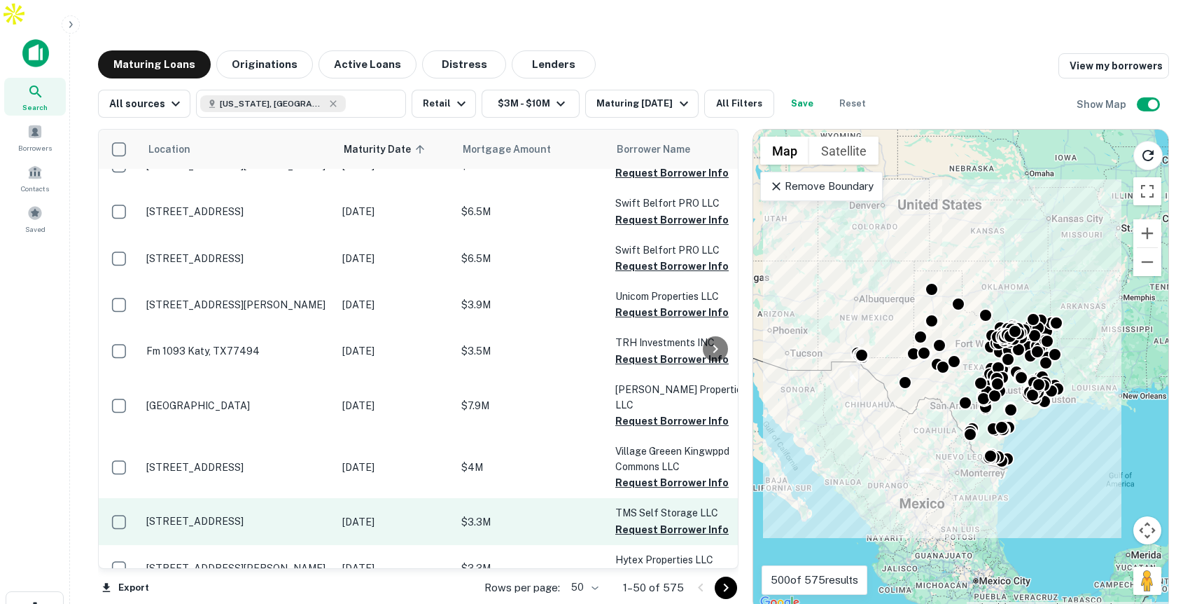
click at [497, 498] on td "$3.3M" at bounding box center [531, 521] width 154 height 46
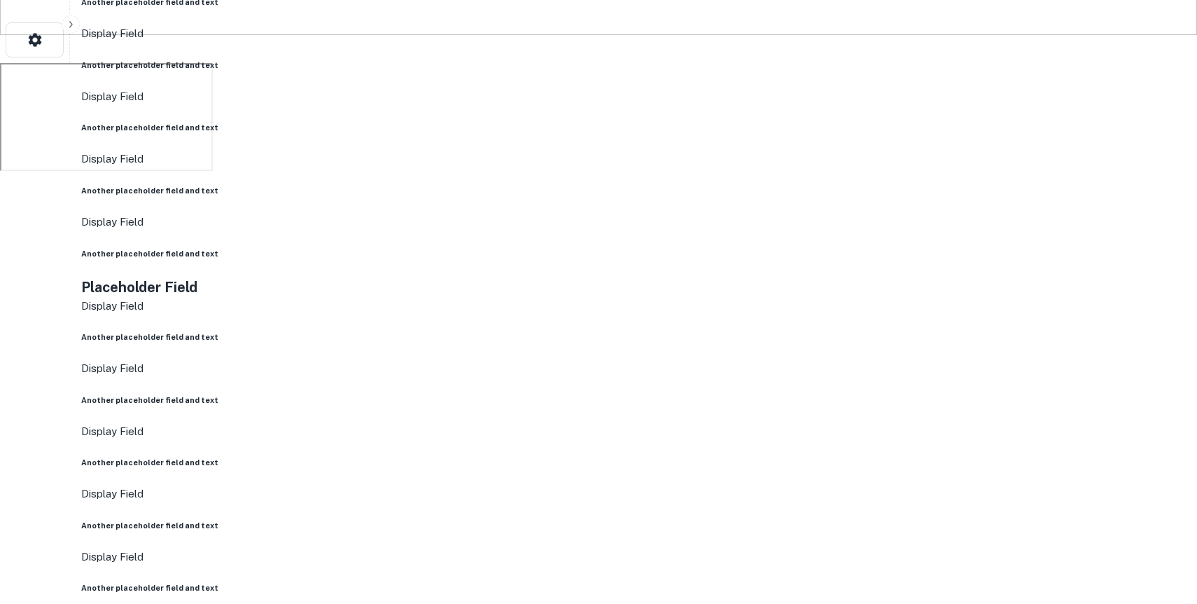
scroll to position [554, 0]
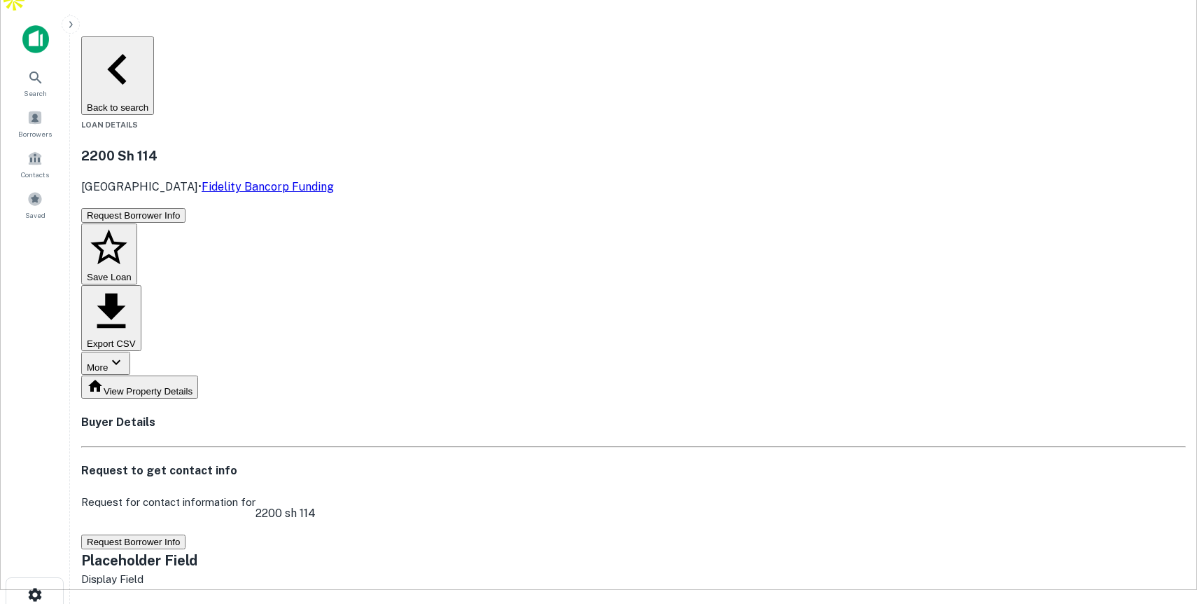
scroll to position [0, 0]
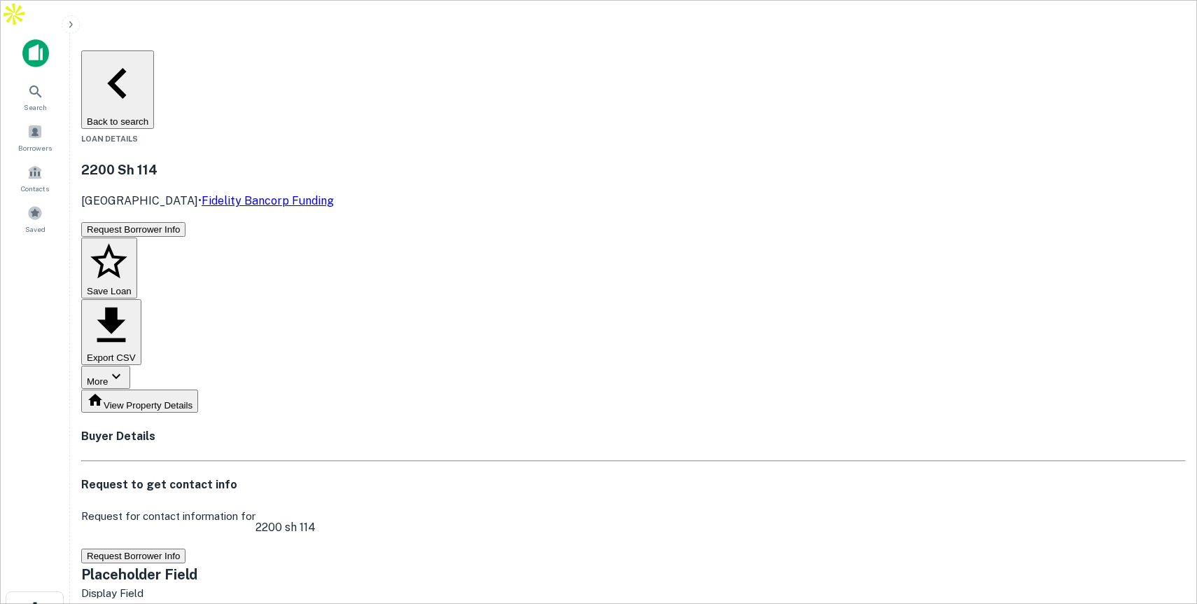
click at [154, 50] on button "Back to search" at bounding box center [117, 89] width 73 height 78
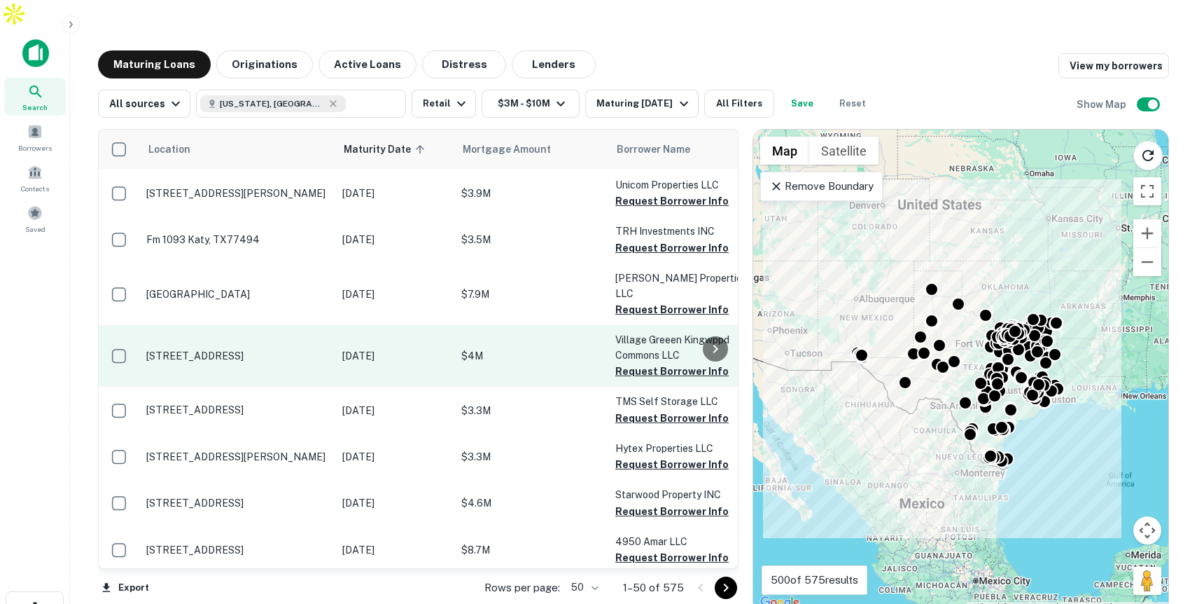
scroll to position [2018, 0]
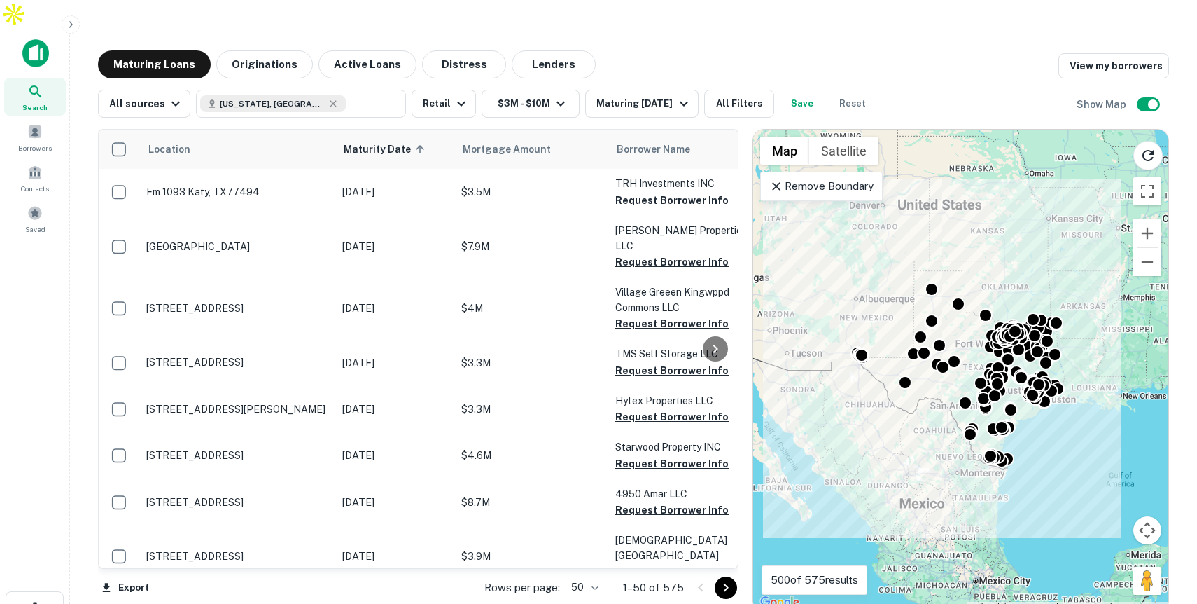
click at [520, 602] on p "$4.3M" at bounding box center [531, 609] width 140 height 15
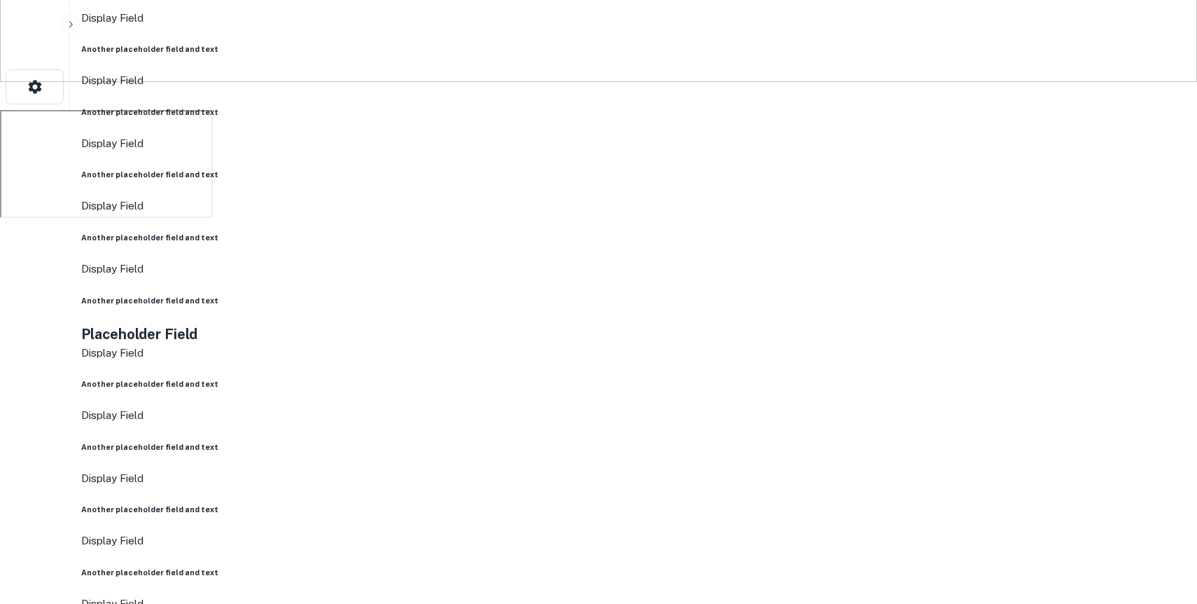
scroll to position [576, 0]
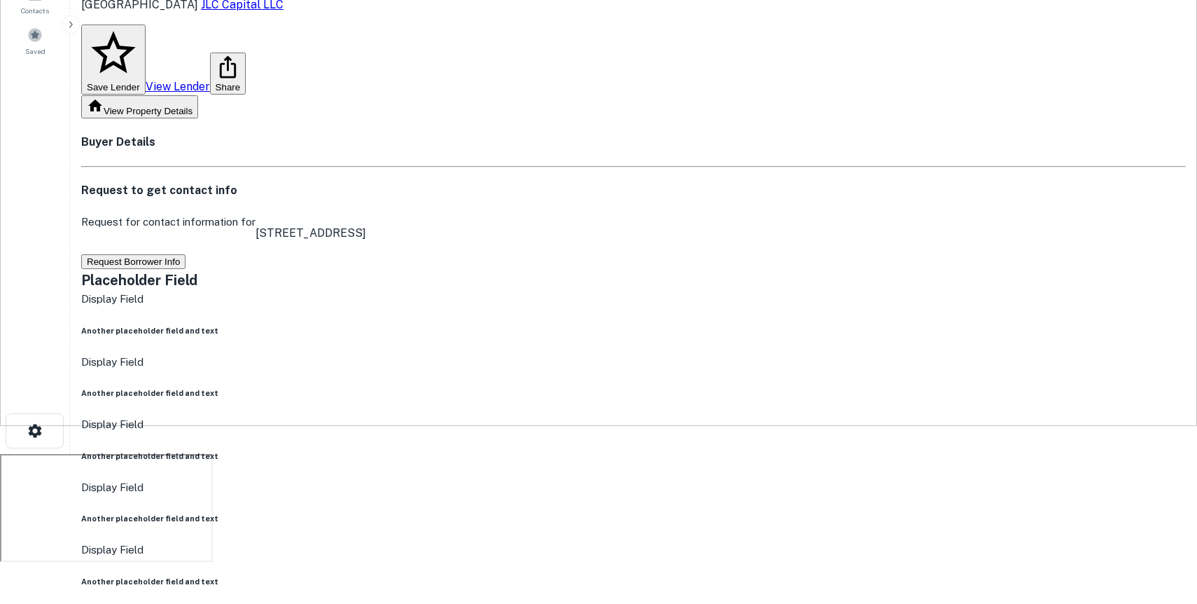
scroll to position [0, 0]
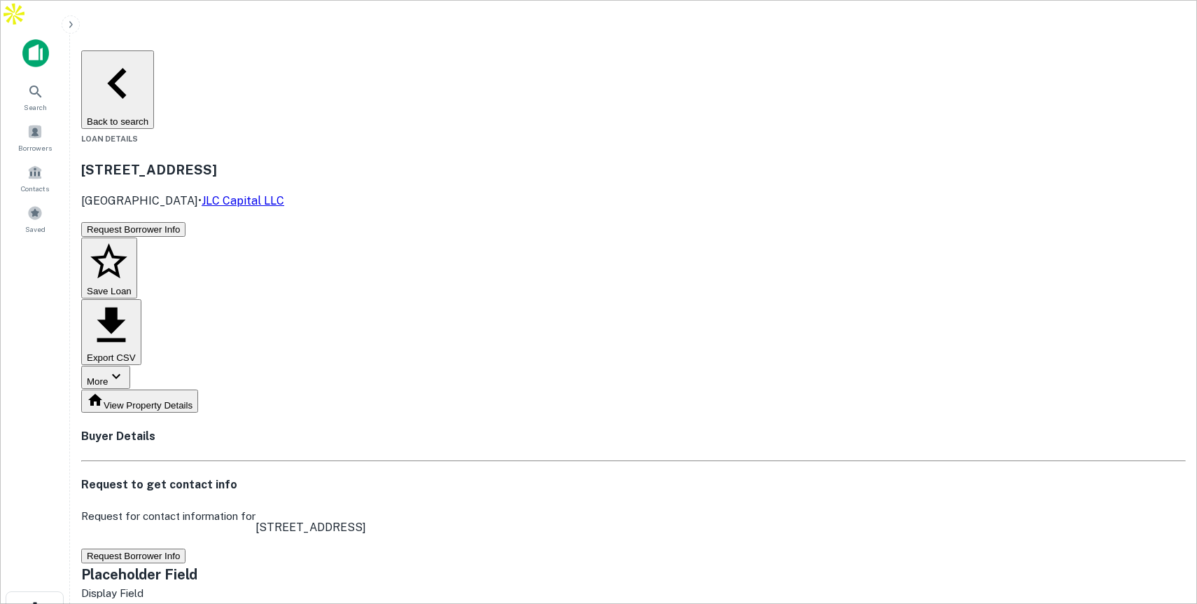
click at [154, 50] on button "Back to search" at bounding box center [117, 89] width 73 height 78
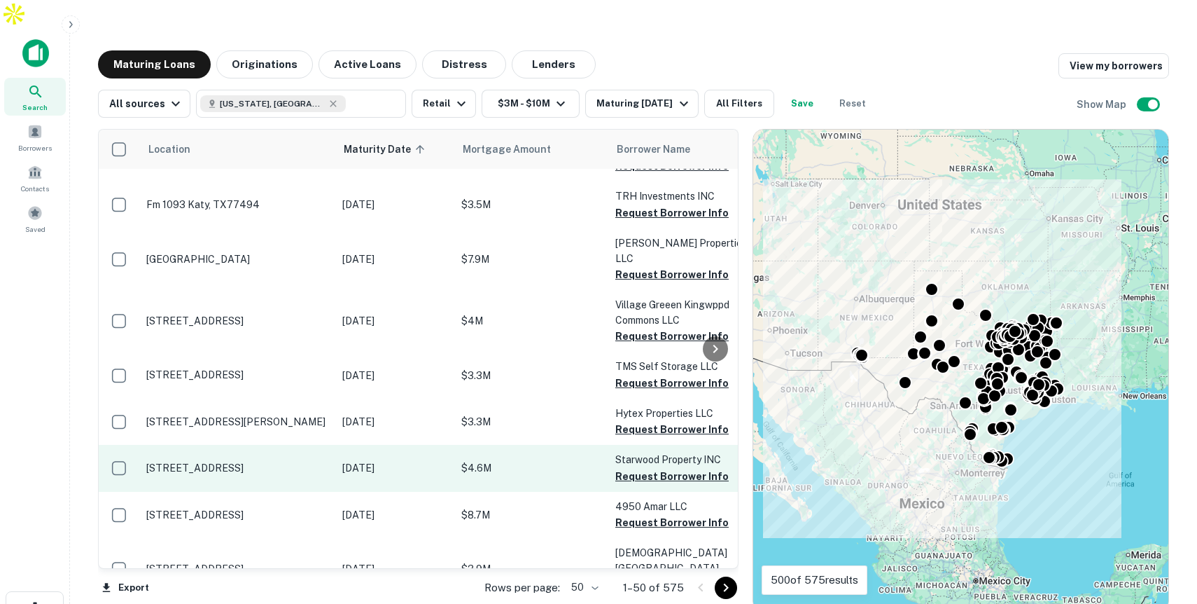
scroll to position [2018, 0]
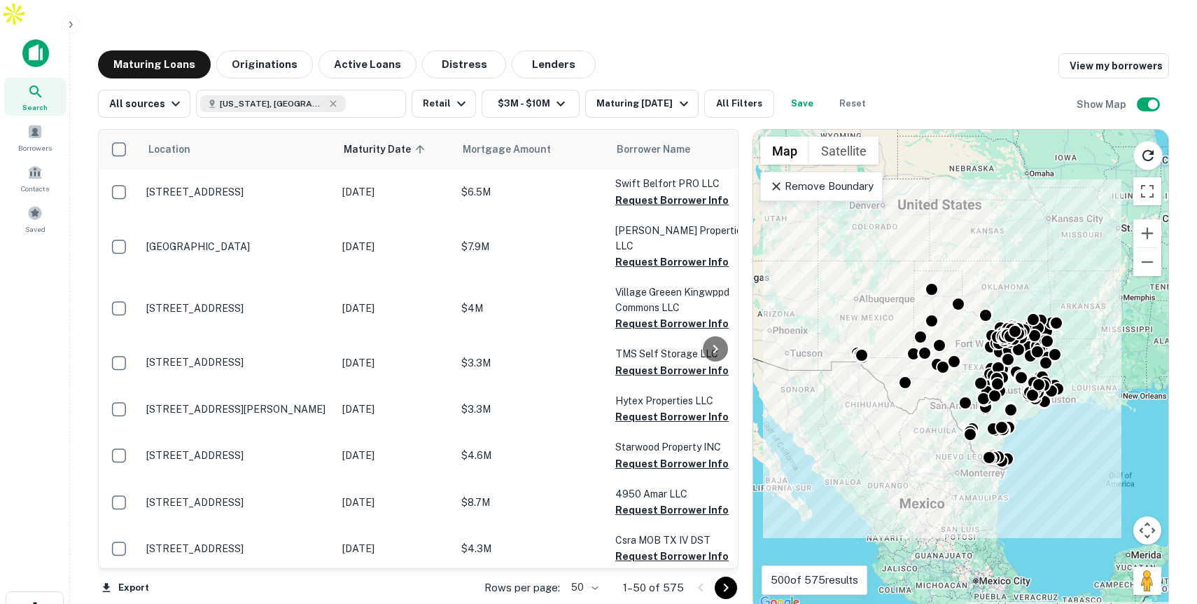
click at [596, 561] on body "Search Borrowers Contacts Saved Maturing Loans Originations Active Loans Distre…" at bounding box center [598, 302] width 1197 height 604
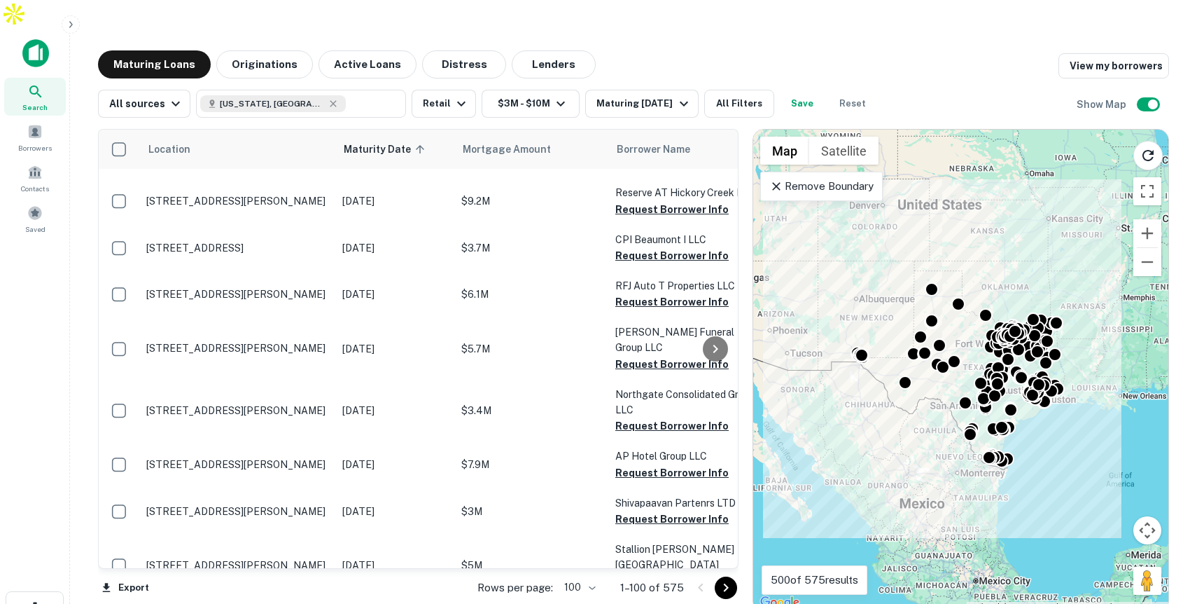
scroll to position [4506, 0]
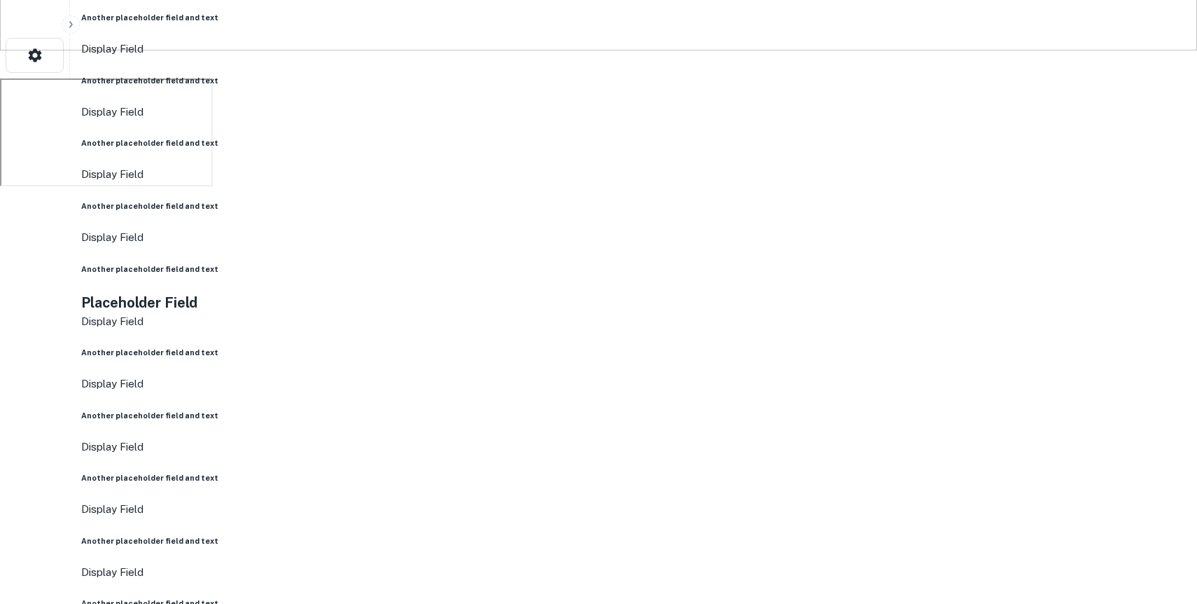
scroll to position [555, 0]
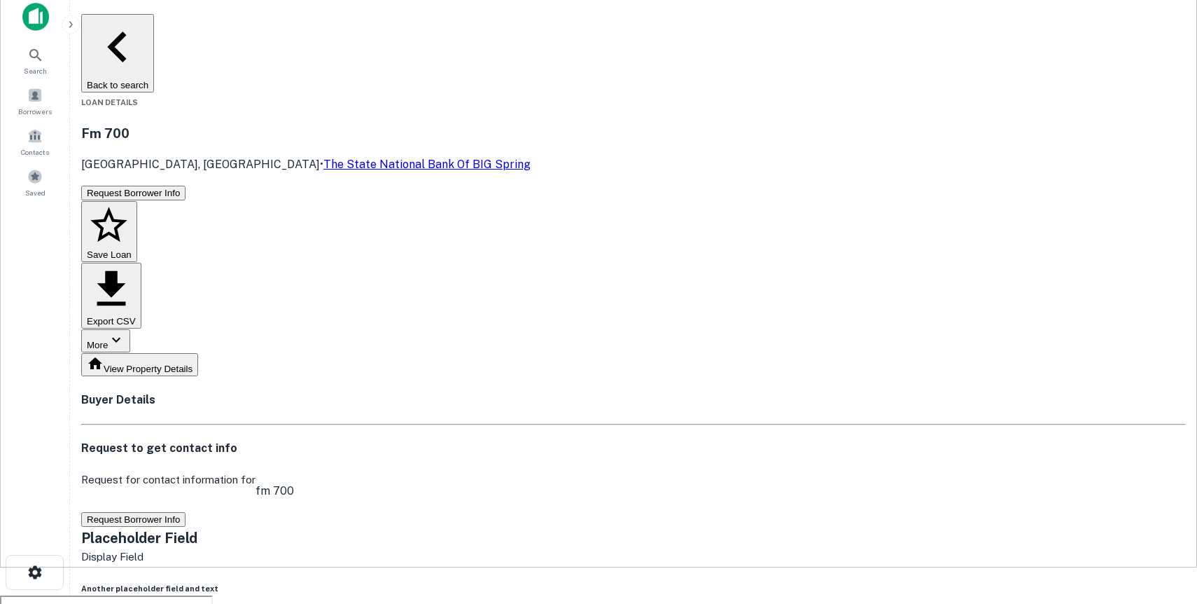
scroll to position [0, 0]
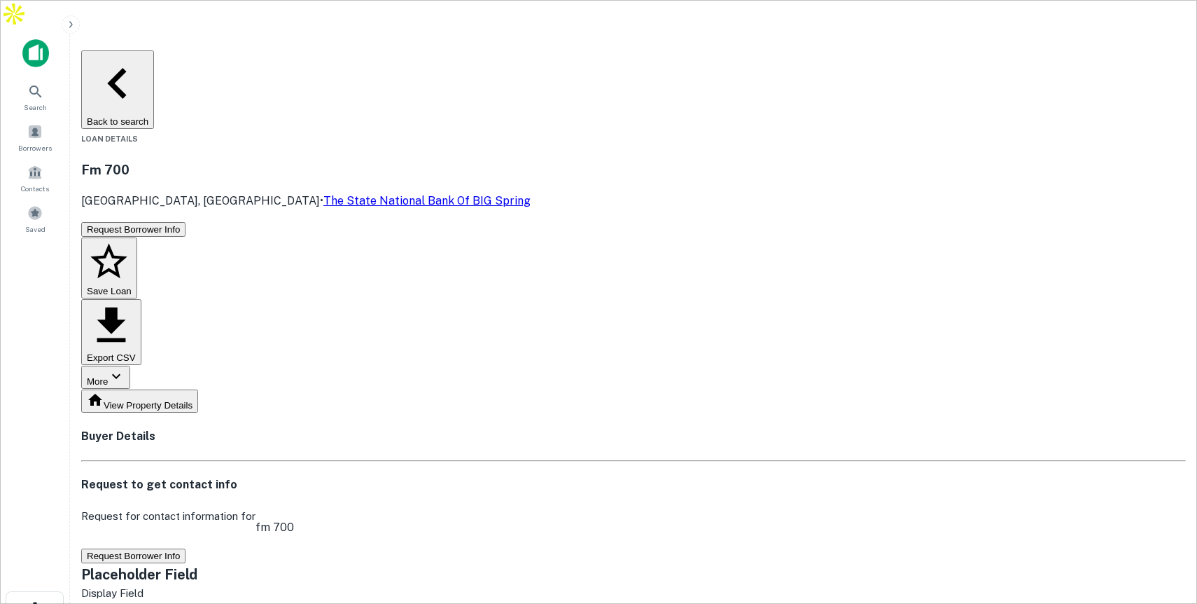
click at [154, 50] on button "Back to search" at bounding box center [117, 89] width 73 height 78
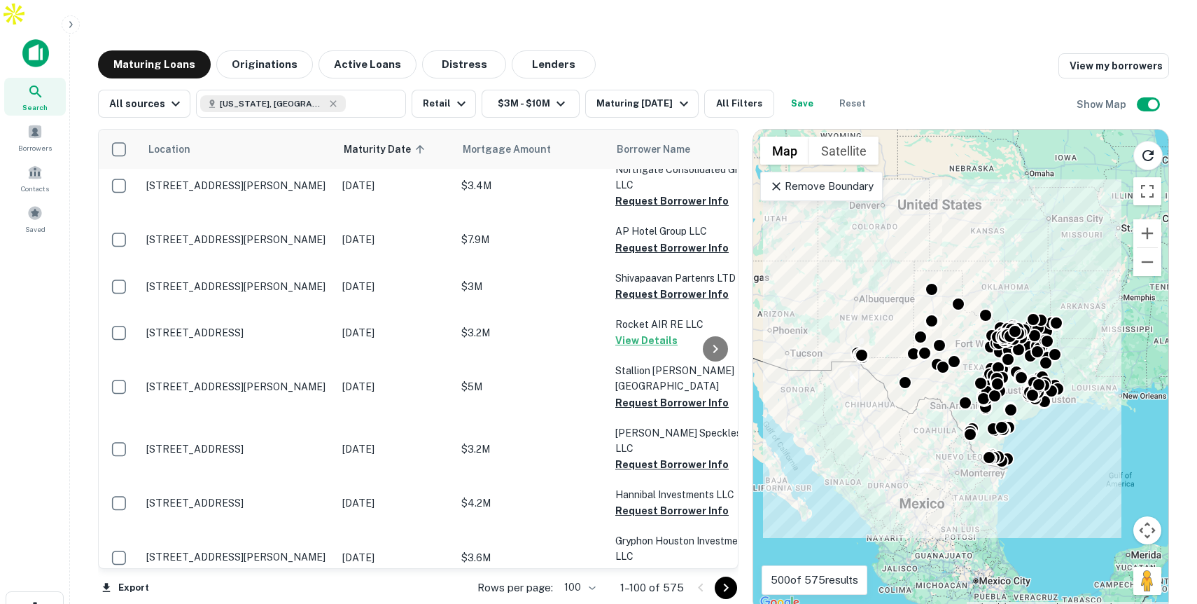
scroll to position [4506, 0]
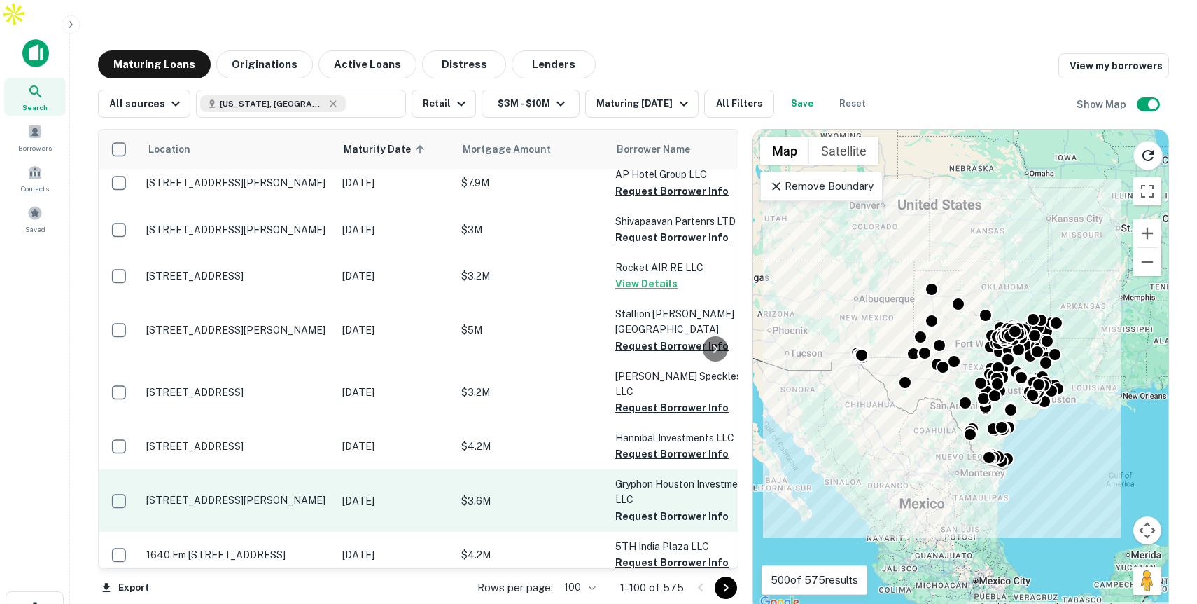
click at [523, 493] on p "$3.6M" at bounding box center [531, 500] width 140 height 15
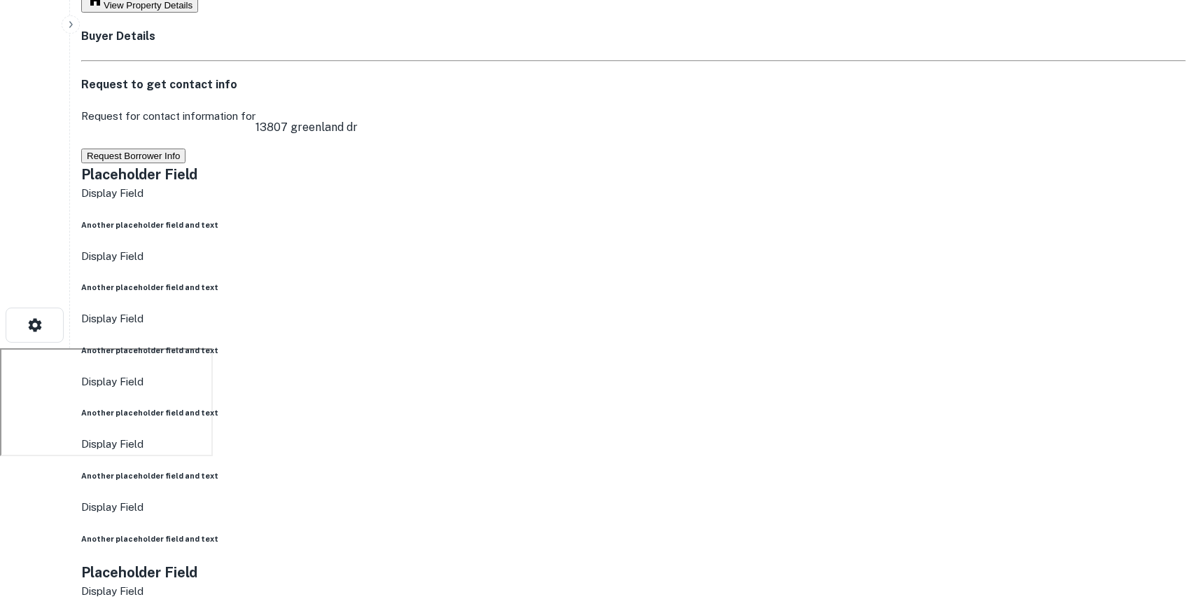
scroll to position [286, 0]
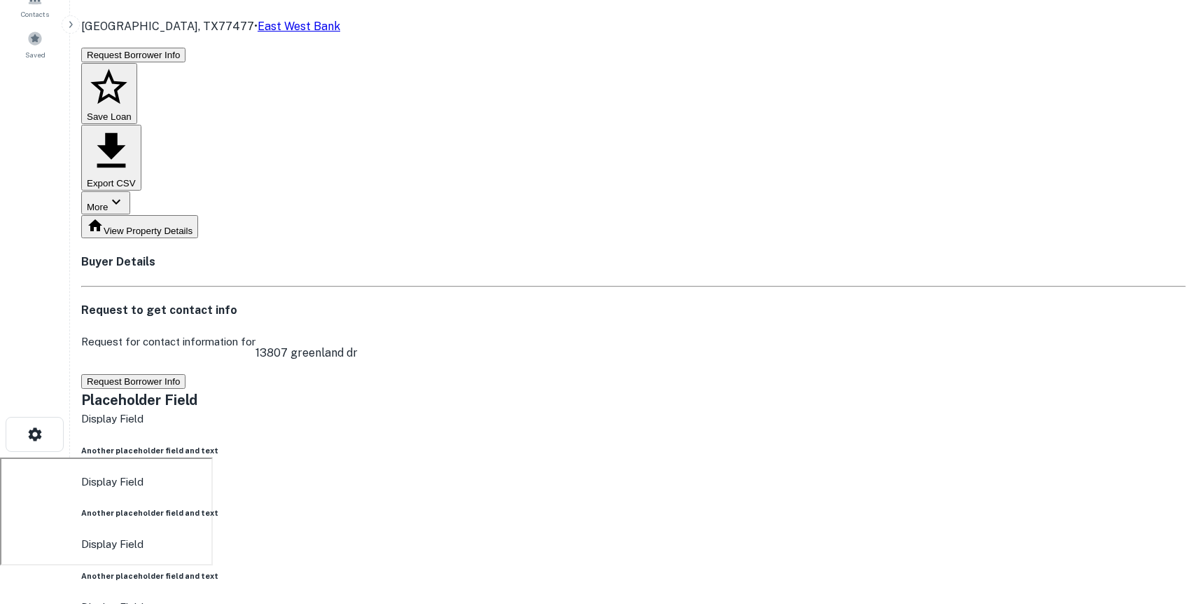
scroll to position [0, 0]
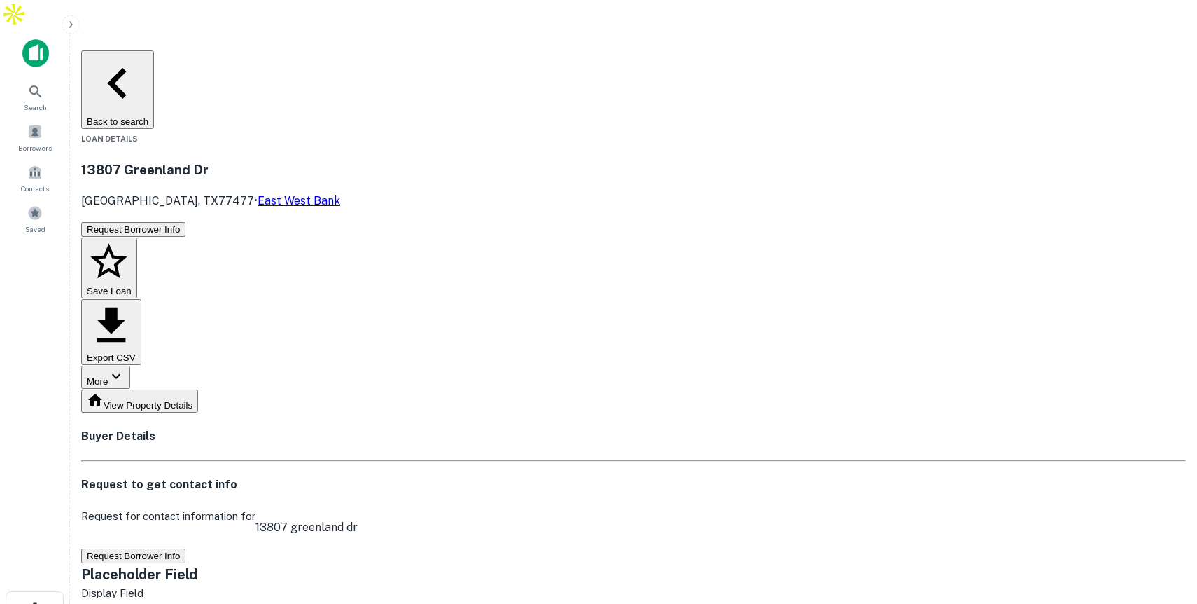
click at [154, 50] on button "Back to search" at bounding box center [117, 89] width 73 height 78
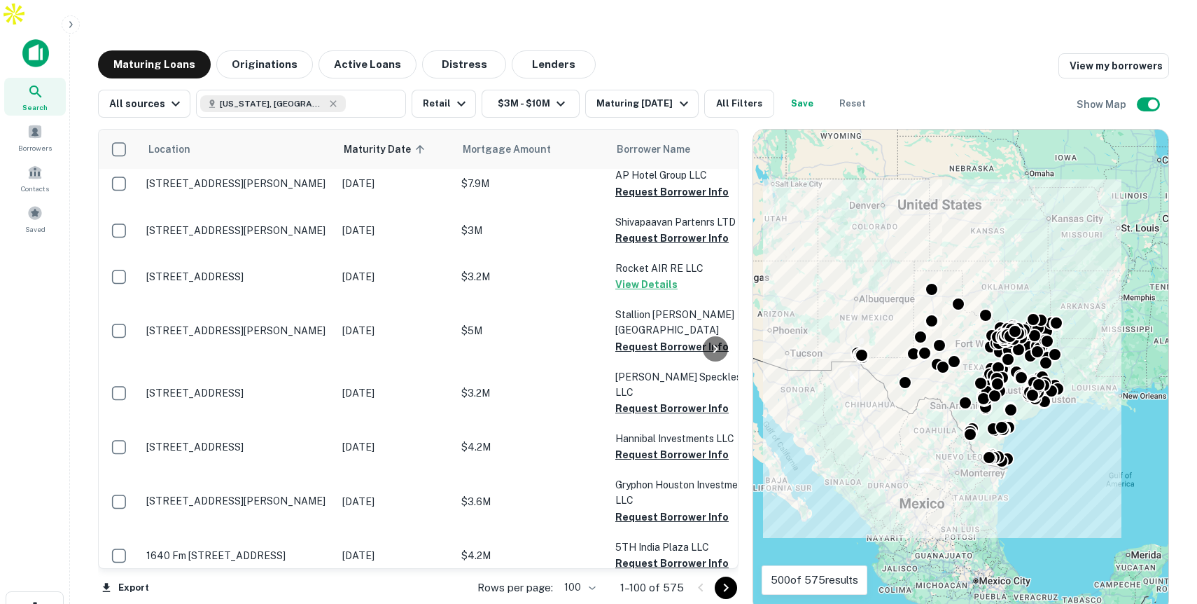
scroll to position [4506, 0]
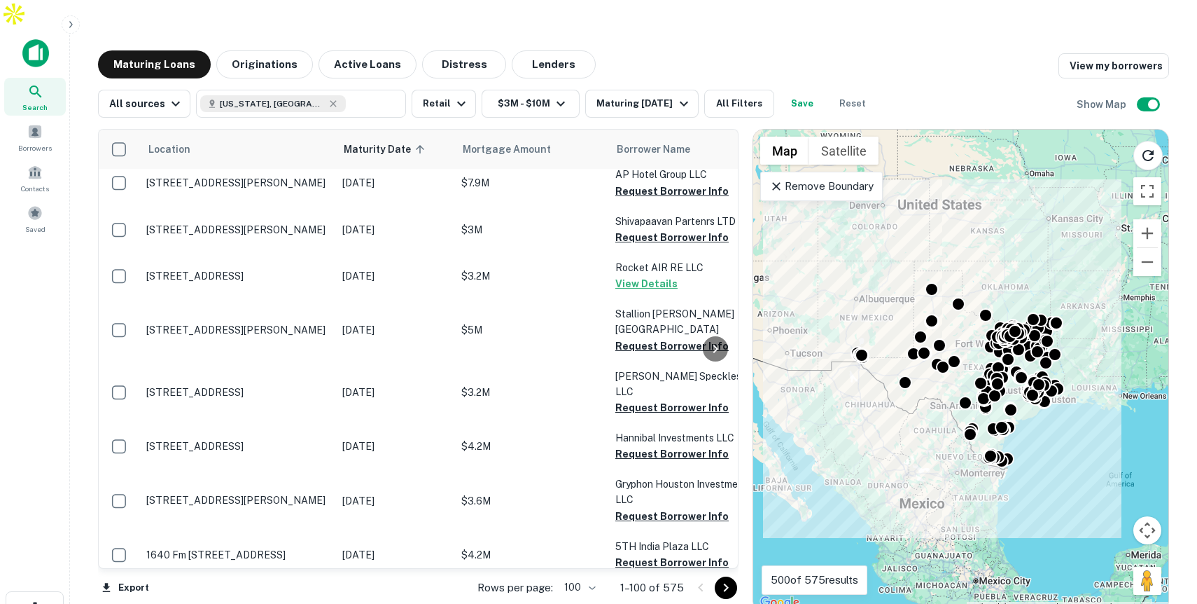
click at [731, 579] on icon "Go to next page" at bounding box center [726, 587] width 17 height 17
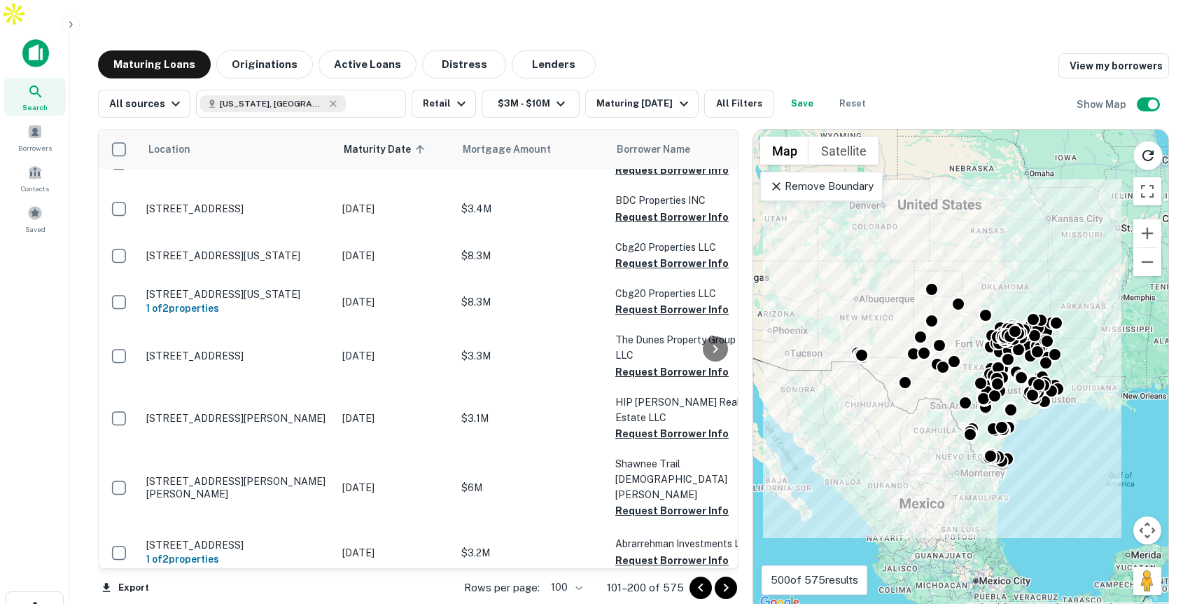
scroll to position [4506, 0]
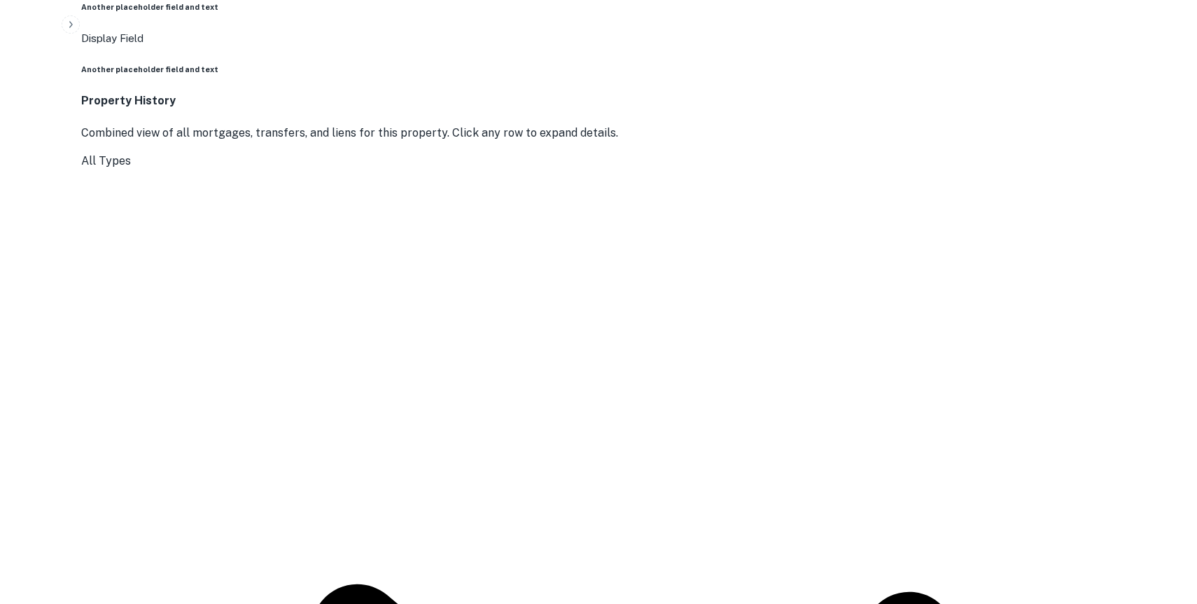
scroll to position [1546, 0]
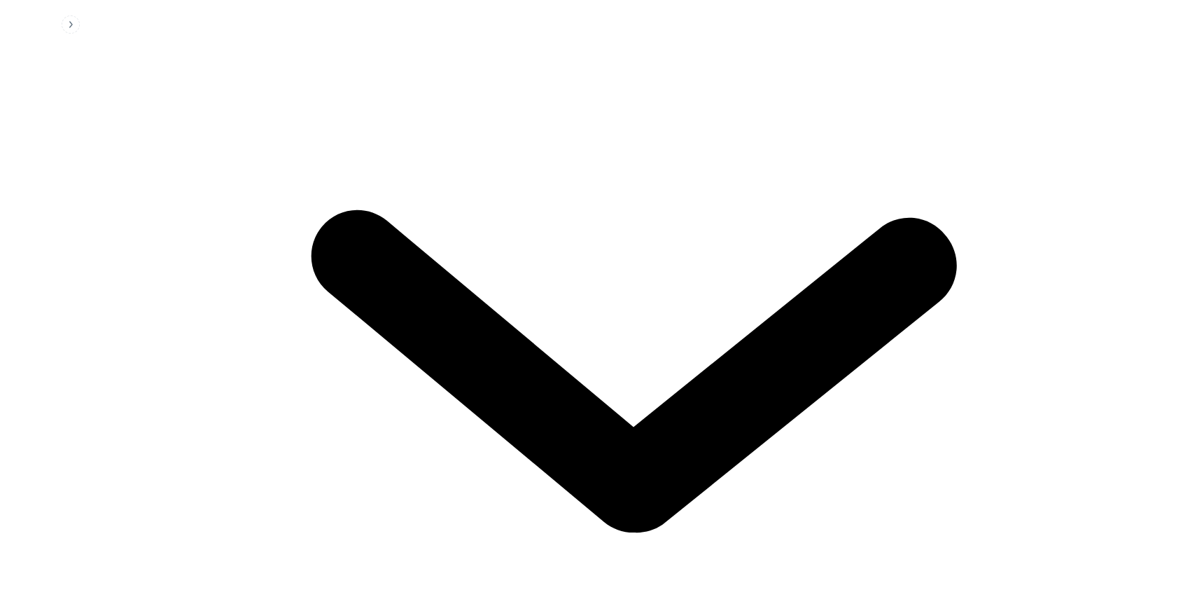
scroll to position [1921, 0]
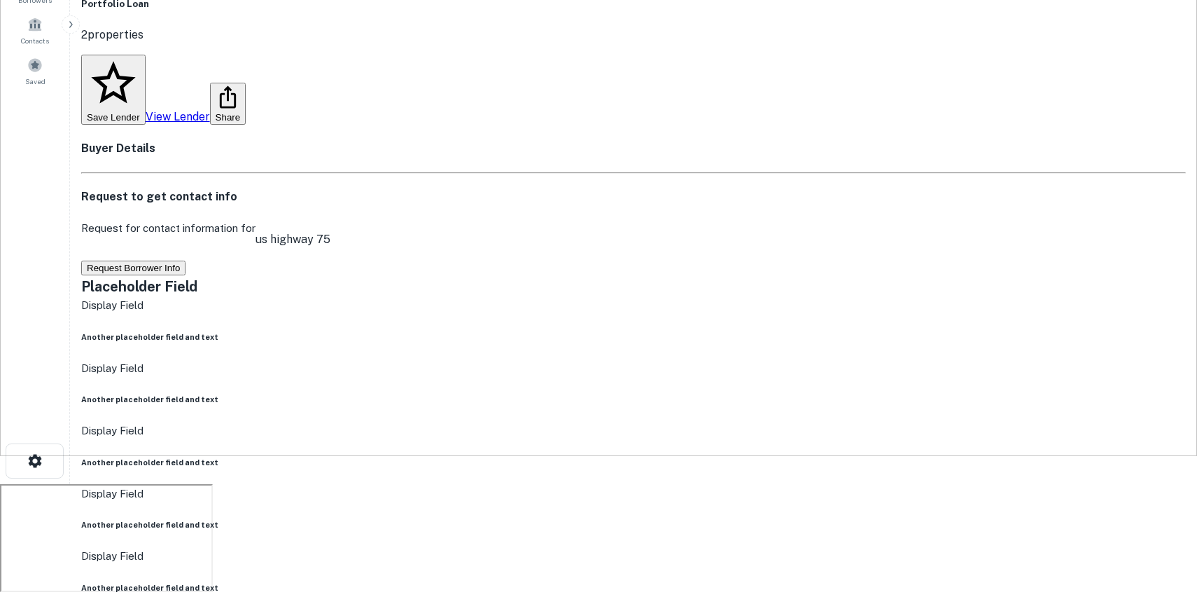
scroll to position [0, 0]
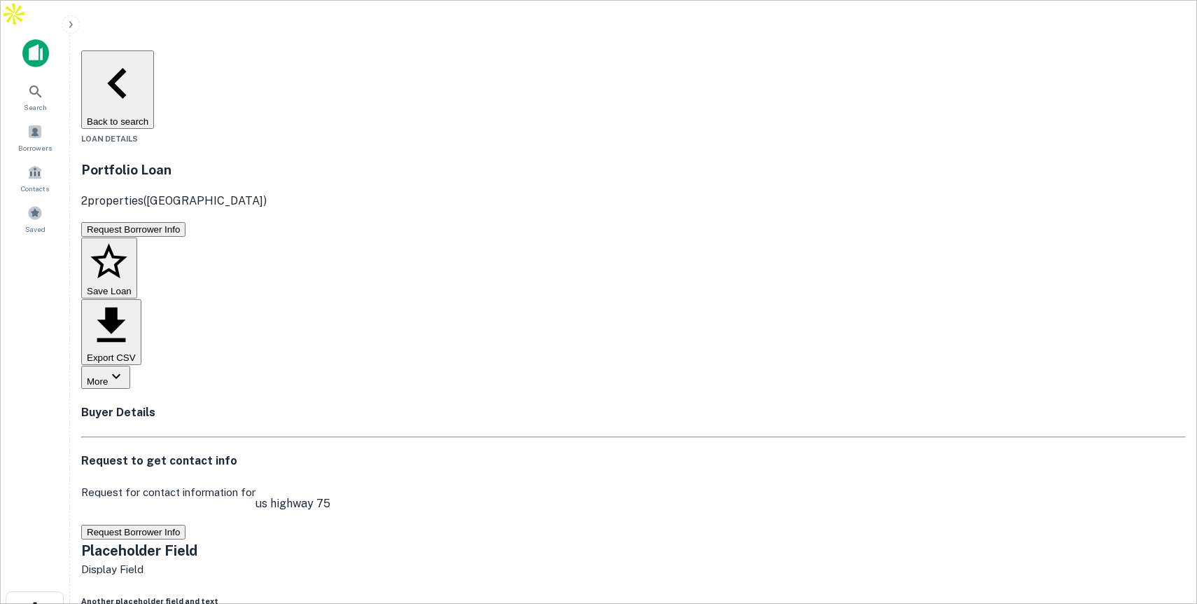
click at [154, 50] on button "Back to search" at bounding box center [117, 89] width 73 height 78
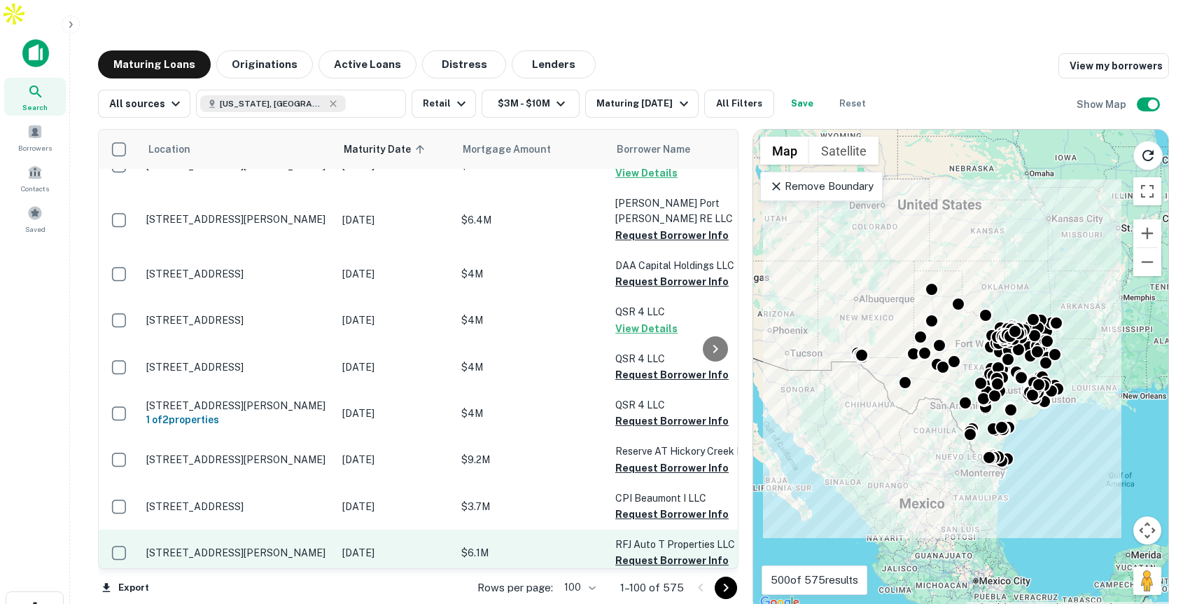
scroll to position [3989, 0]
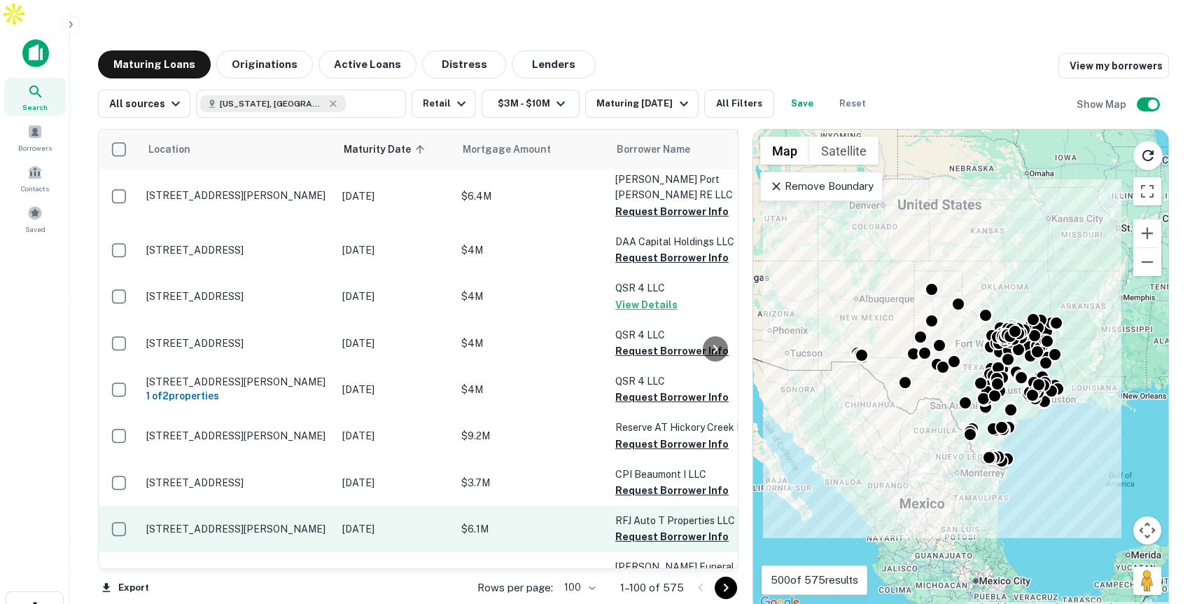
click at [503, 521] on p "$6.1M" at bounding box center [531, 528] width 140 height 15
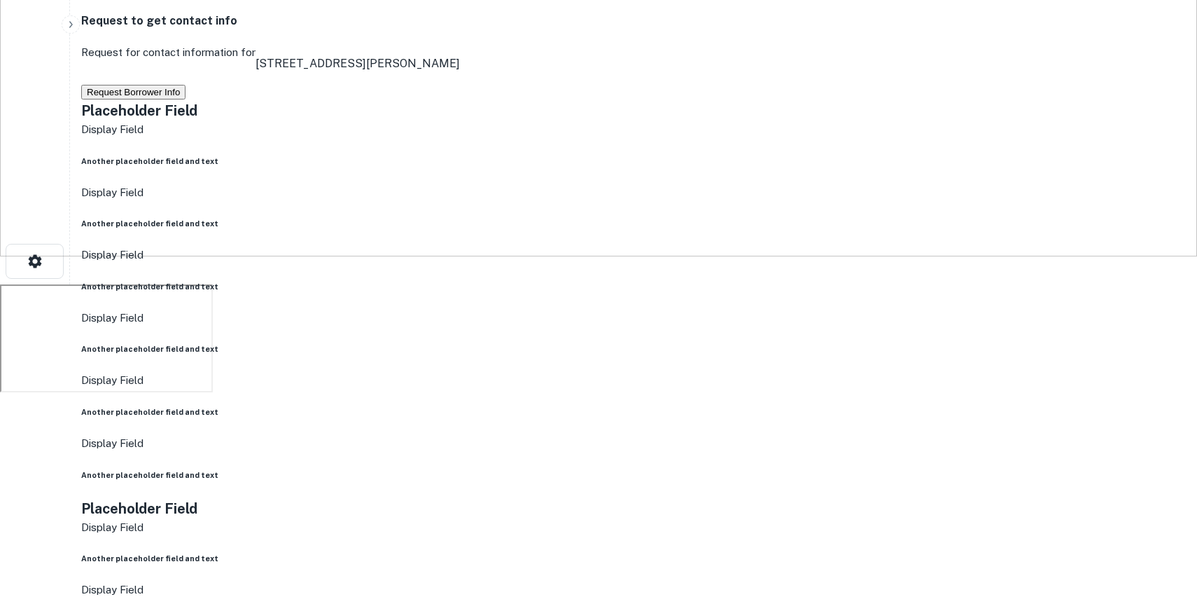
scroll to position [348, 0]
